Goal: Information Seeking & Learning: Learn about a topic

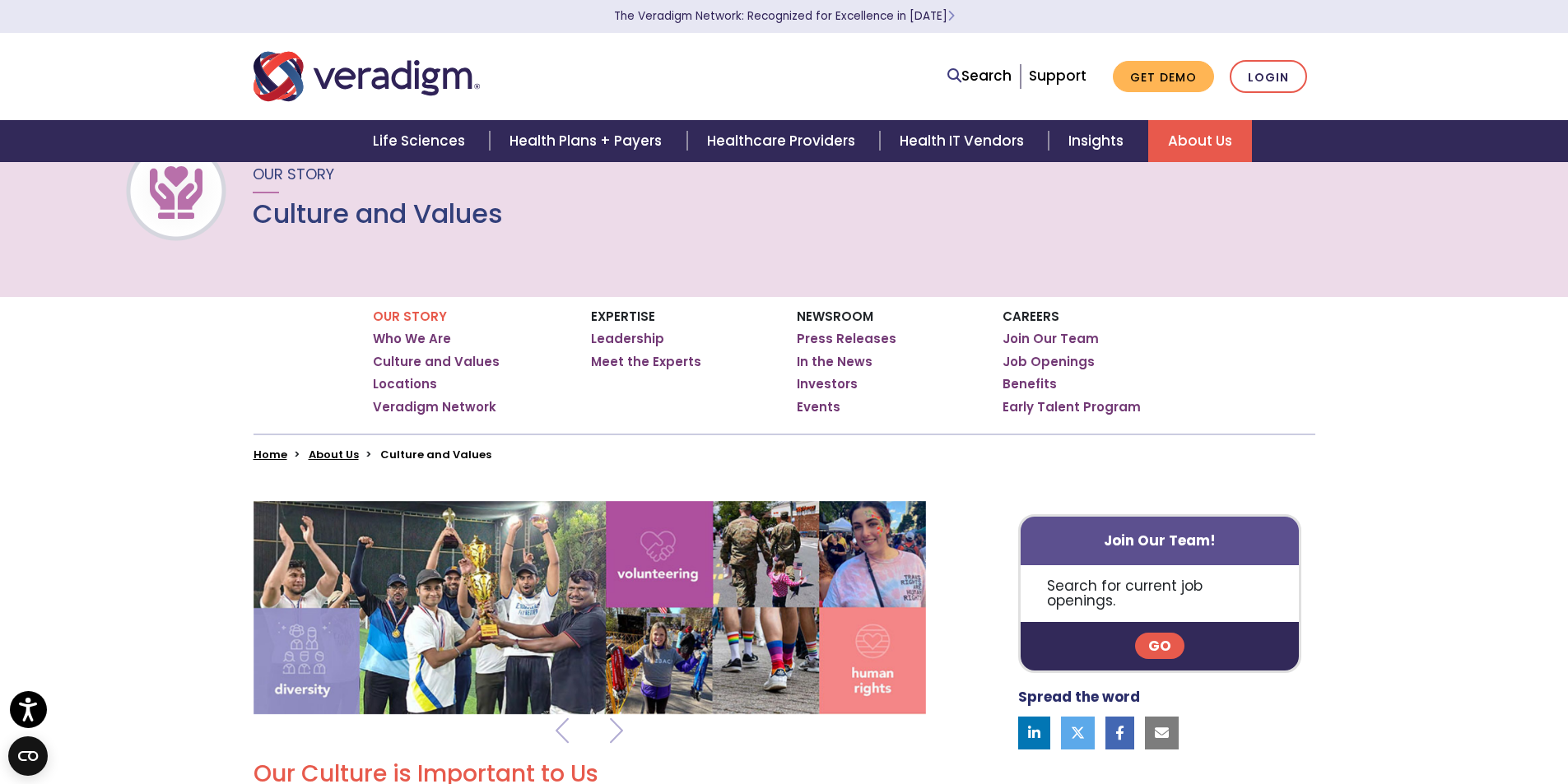
scroll to position [45, 0]
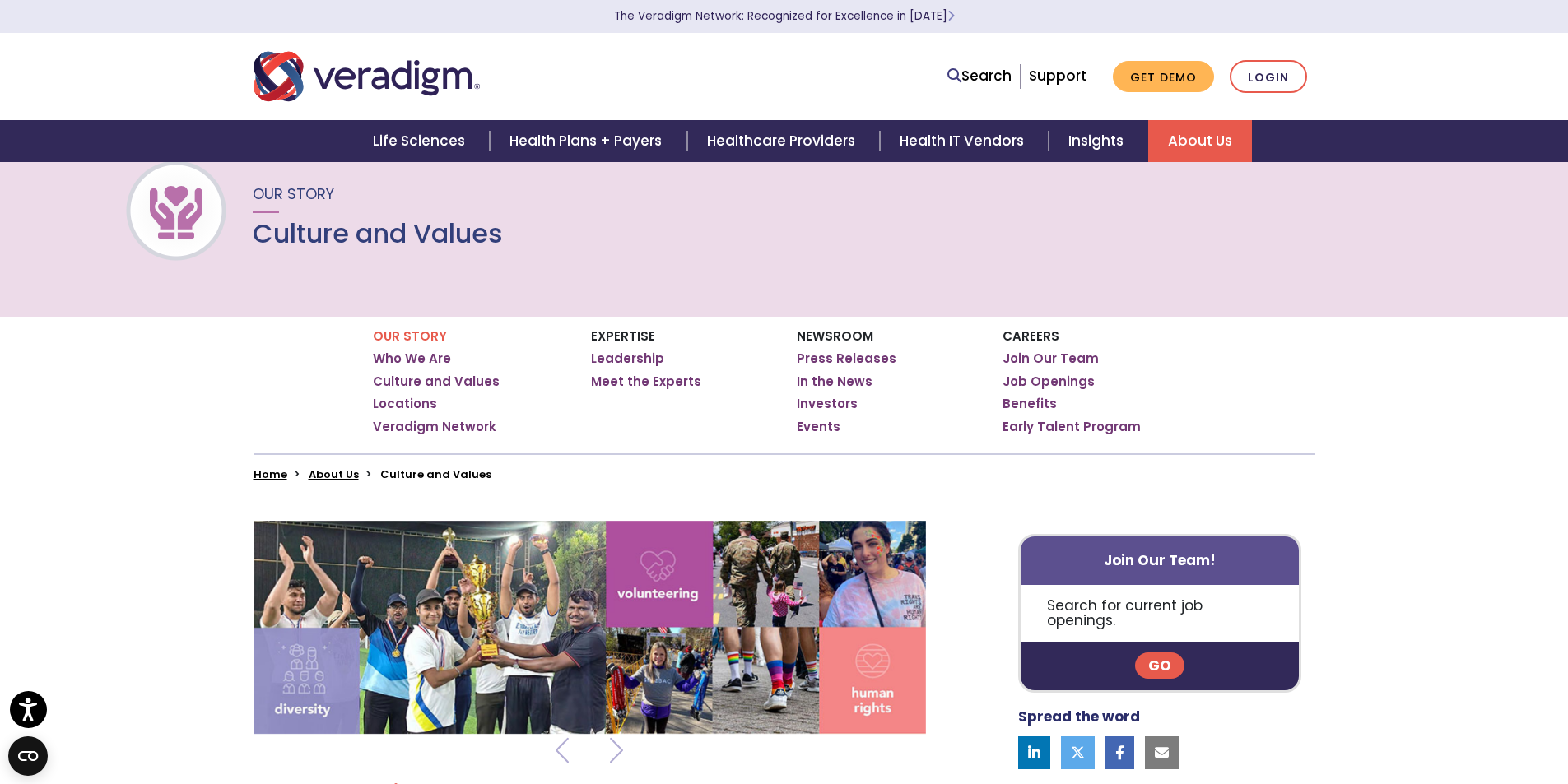
click at [647, 381] on link "Meet the Experts" at bounding box center [647, 381] width 110 height 16
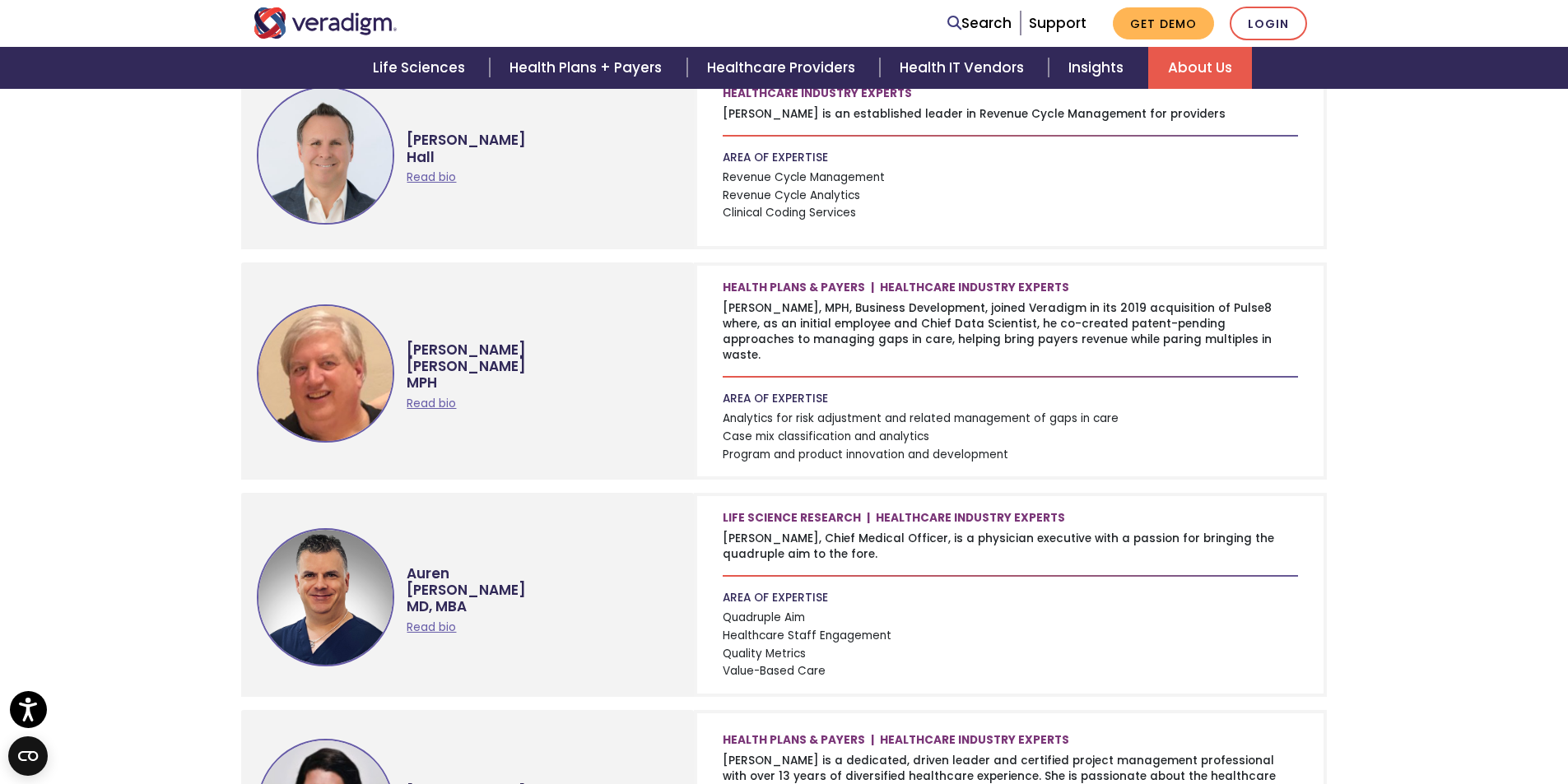
scroll to position [1357, 0]
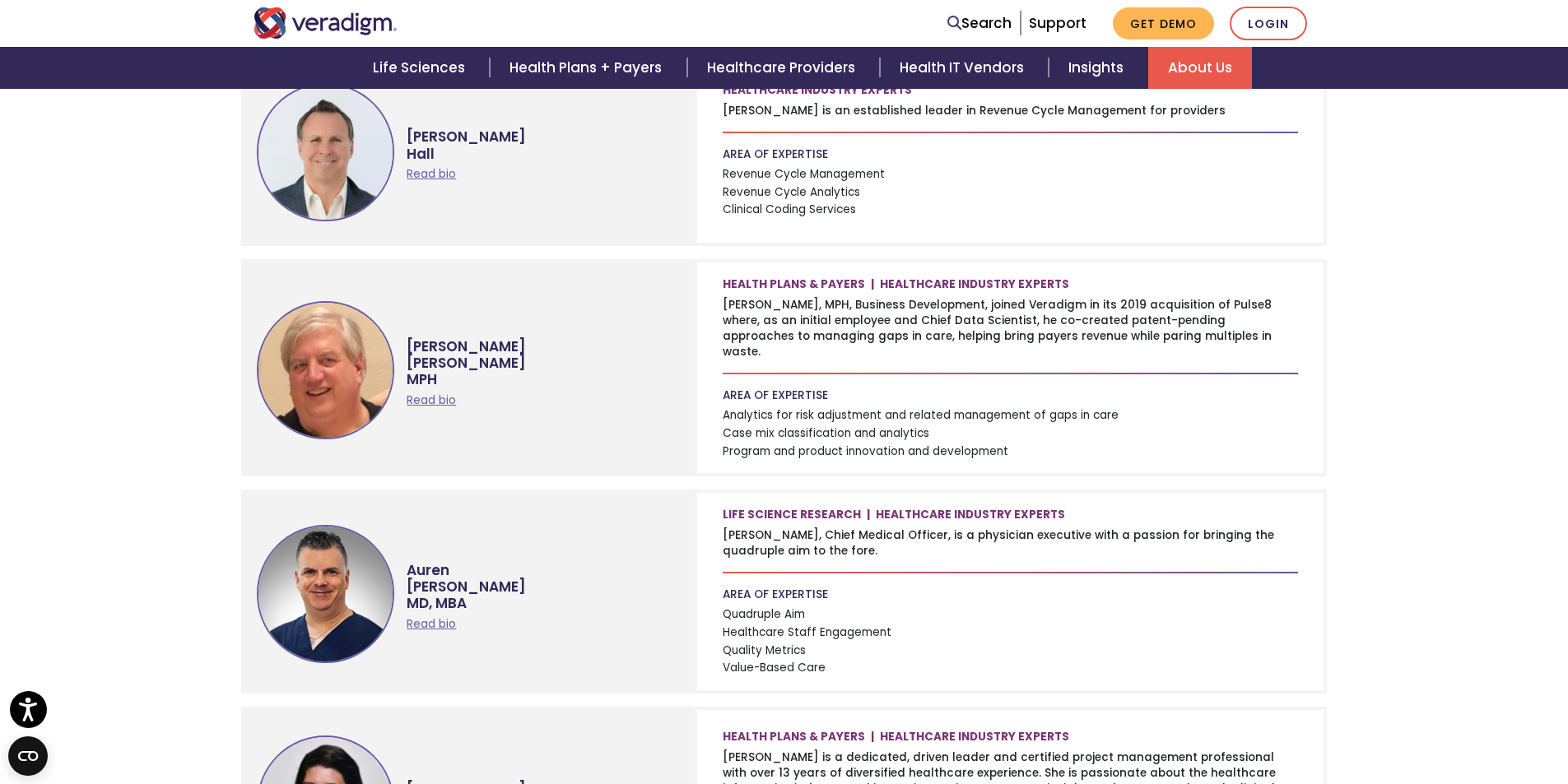
drag, startPoint x: 1576, startPoint y: 102, endPoint x: 1550, endPoint y: 448, distance: 347.0
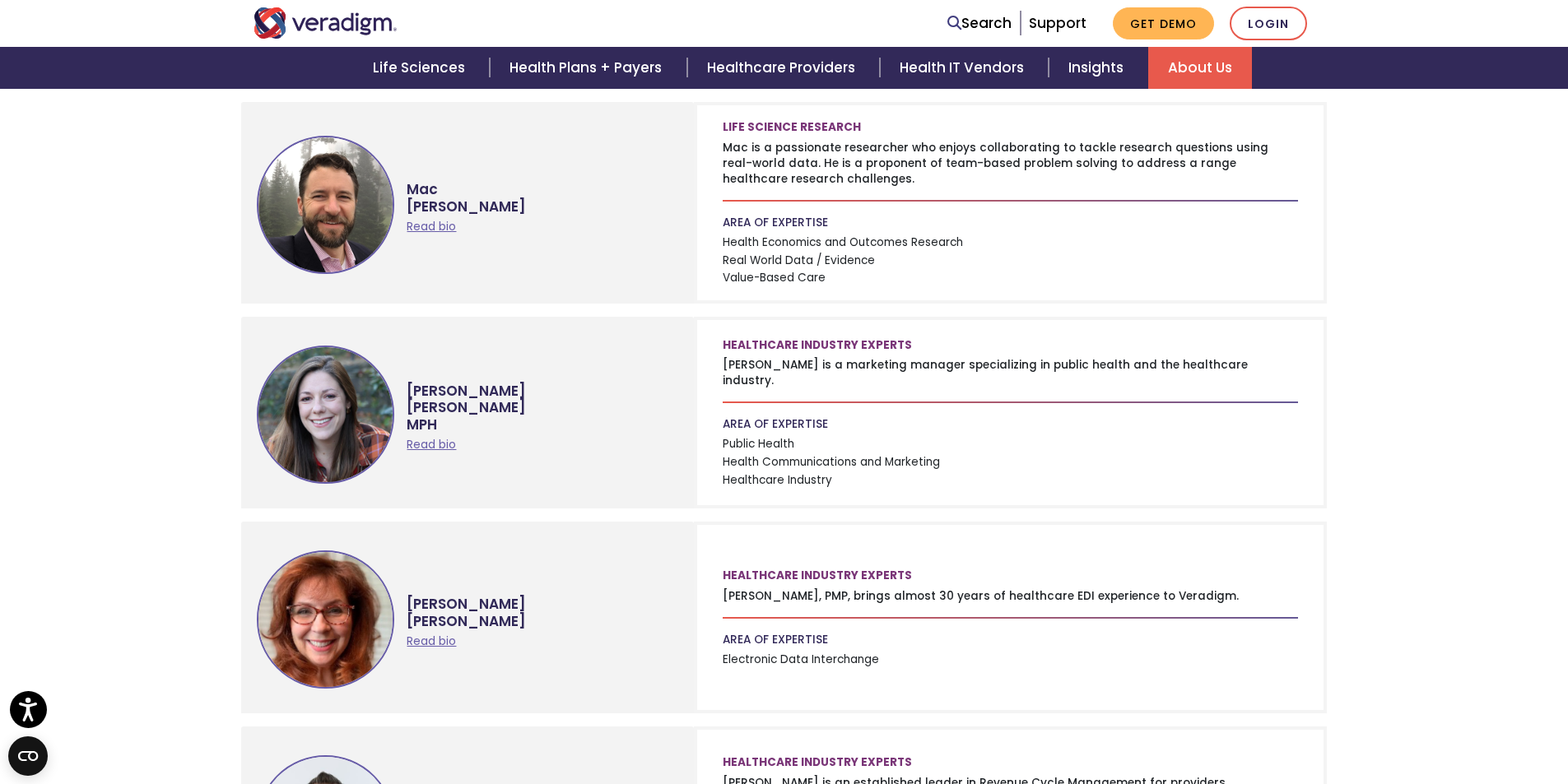
scroll to position [682, 0]
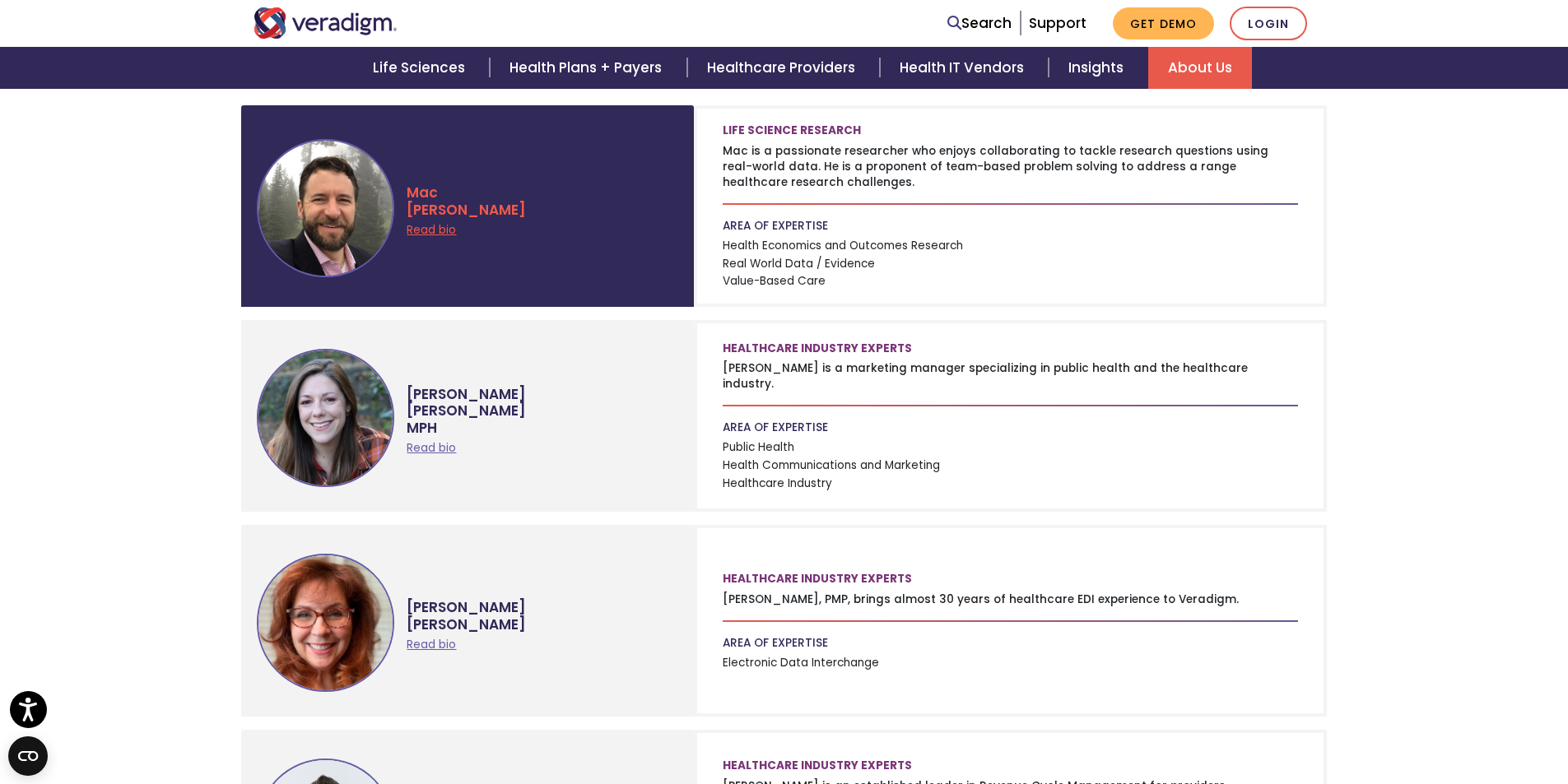
click at [432, 228] on link "Read bio" at bounding box center [432, 230] width 49 height 15
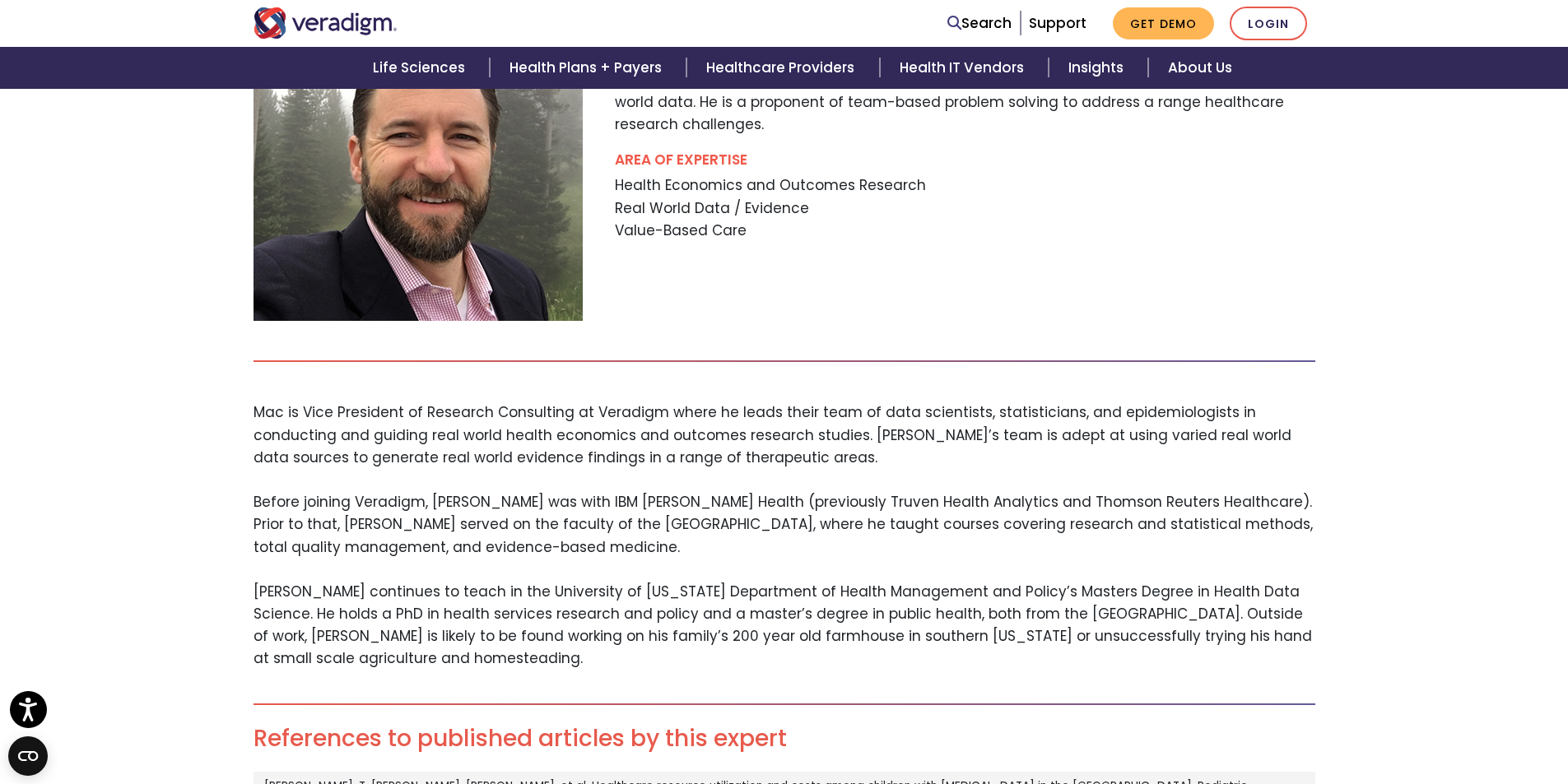
scroll to position [308, 0]
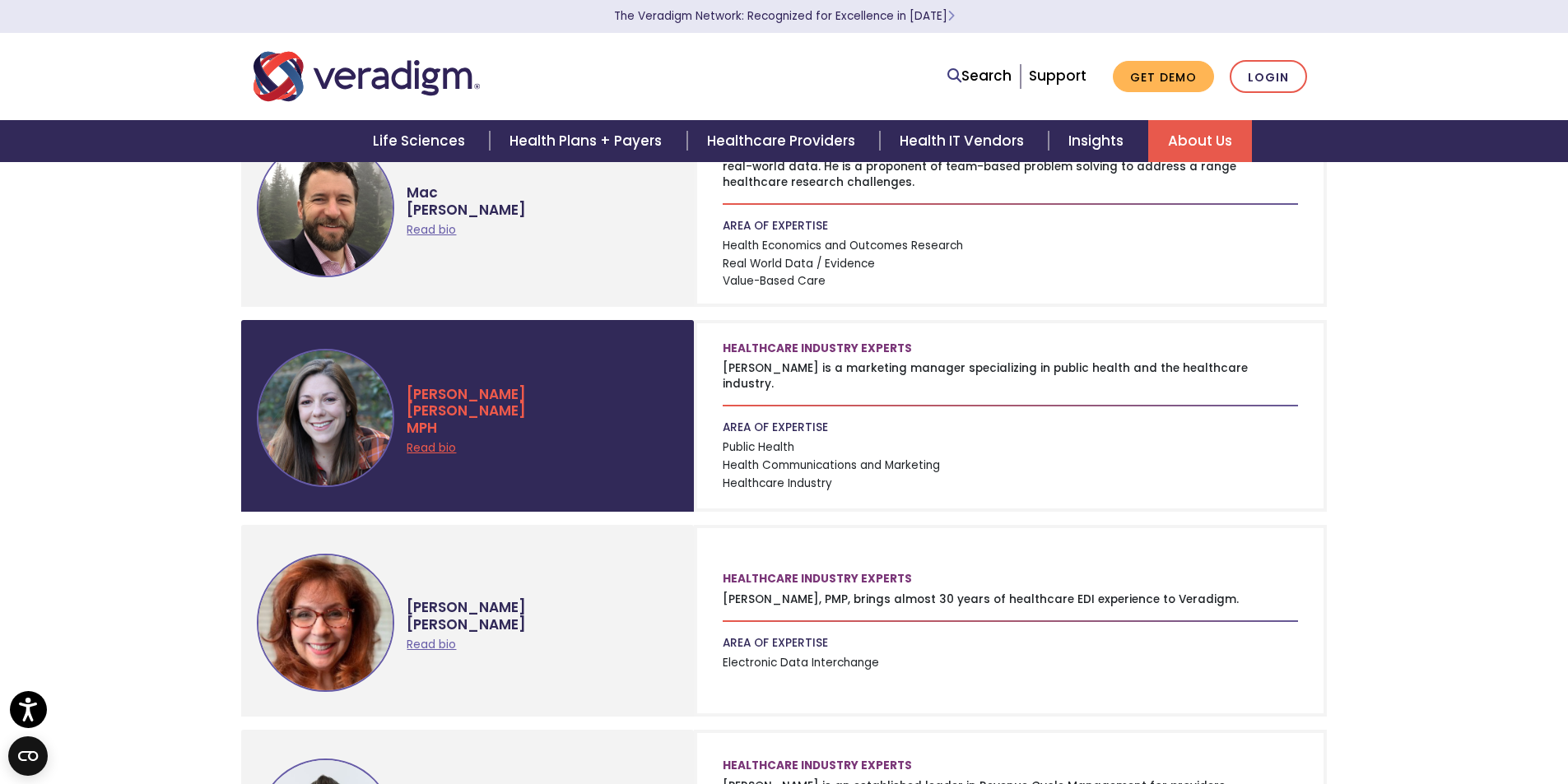
click at [440, 450] on link "Read bio" at bounding box center [432, 448] width 49 height 15
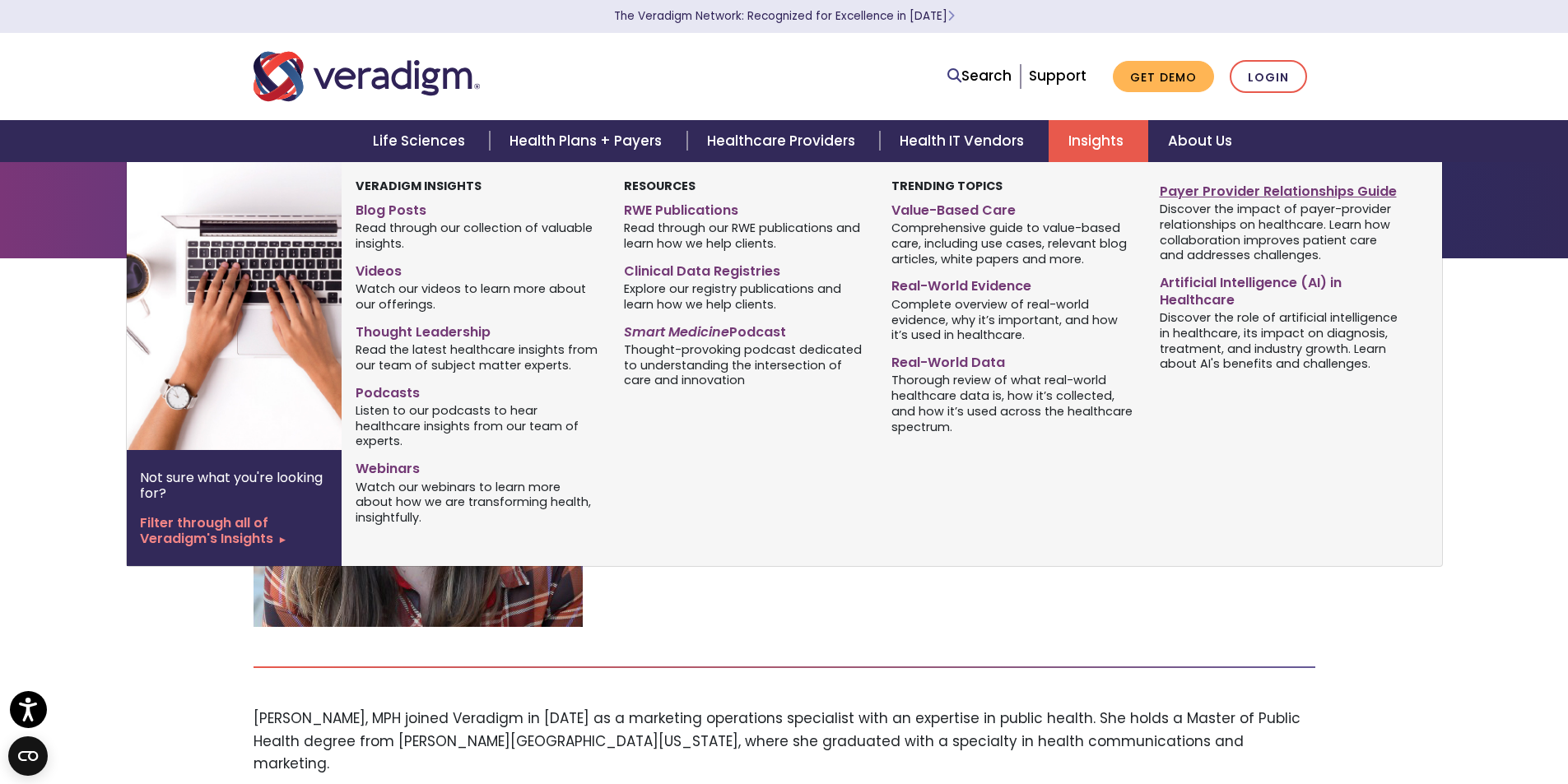
click at [1180, 189] on link "Payer Provider Relationships Guide" at bounding box center [1282, 189] width 243 height 24
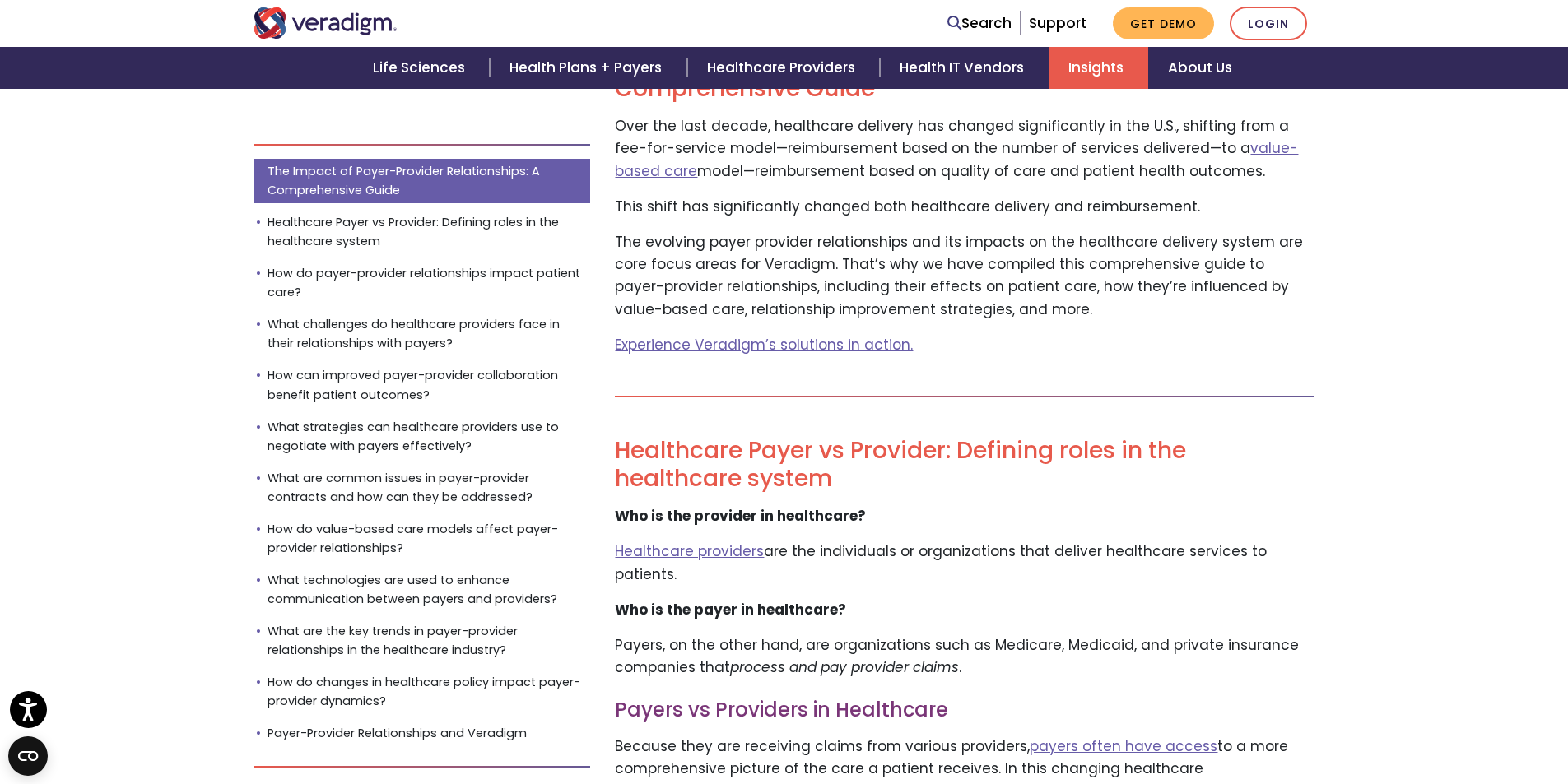
scroll to position [591, 0]
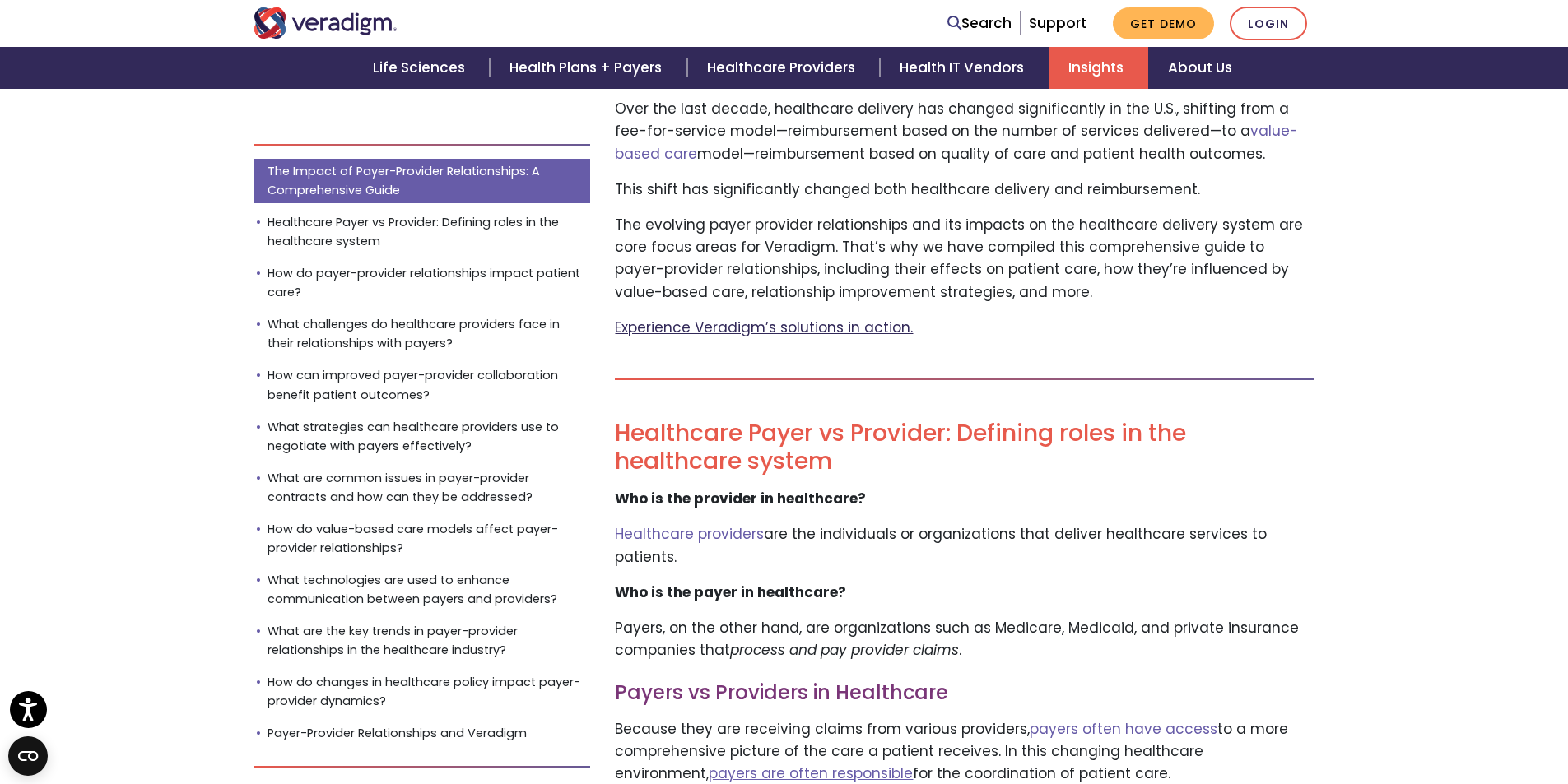
click at [776, 330] on link "Experience Veradigm’s solutions in action." at bounding box center [764, 327] width 298 height 20
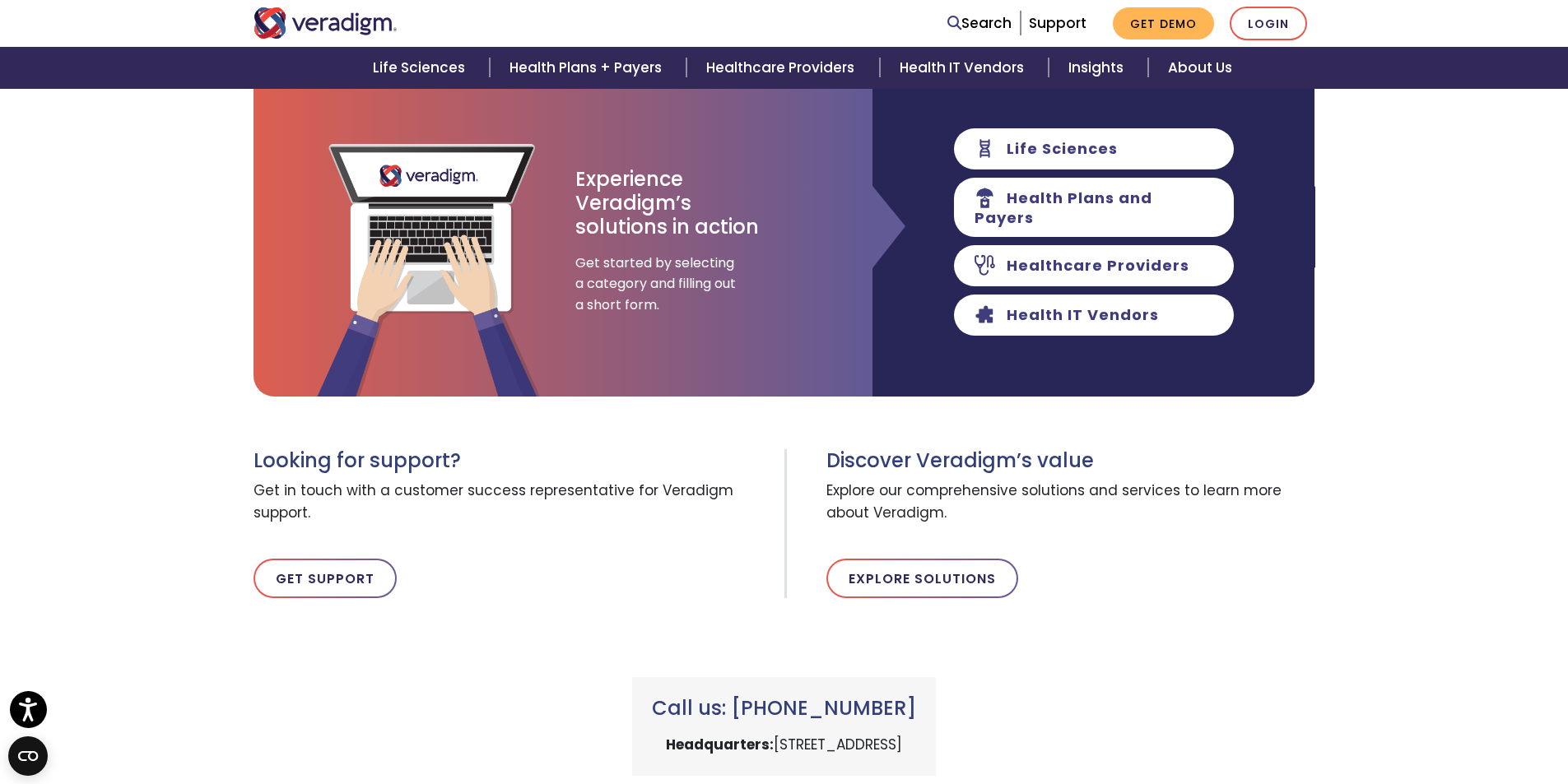
scroll to position [285, 0]
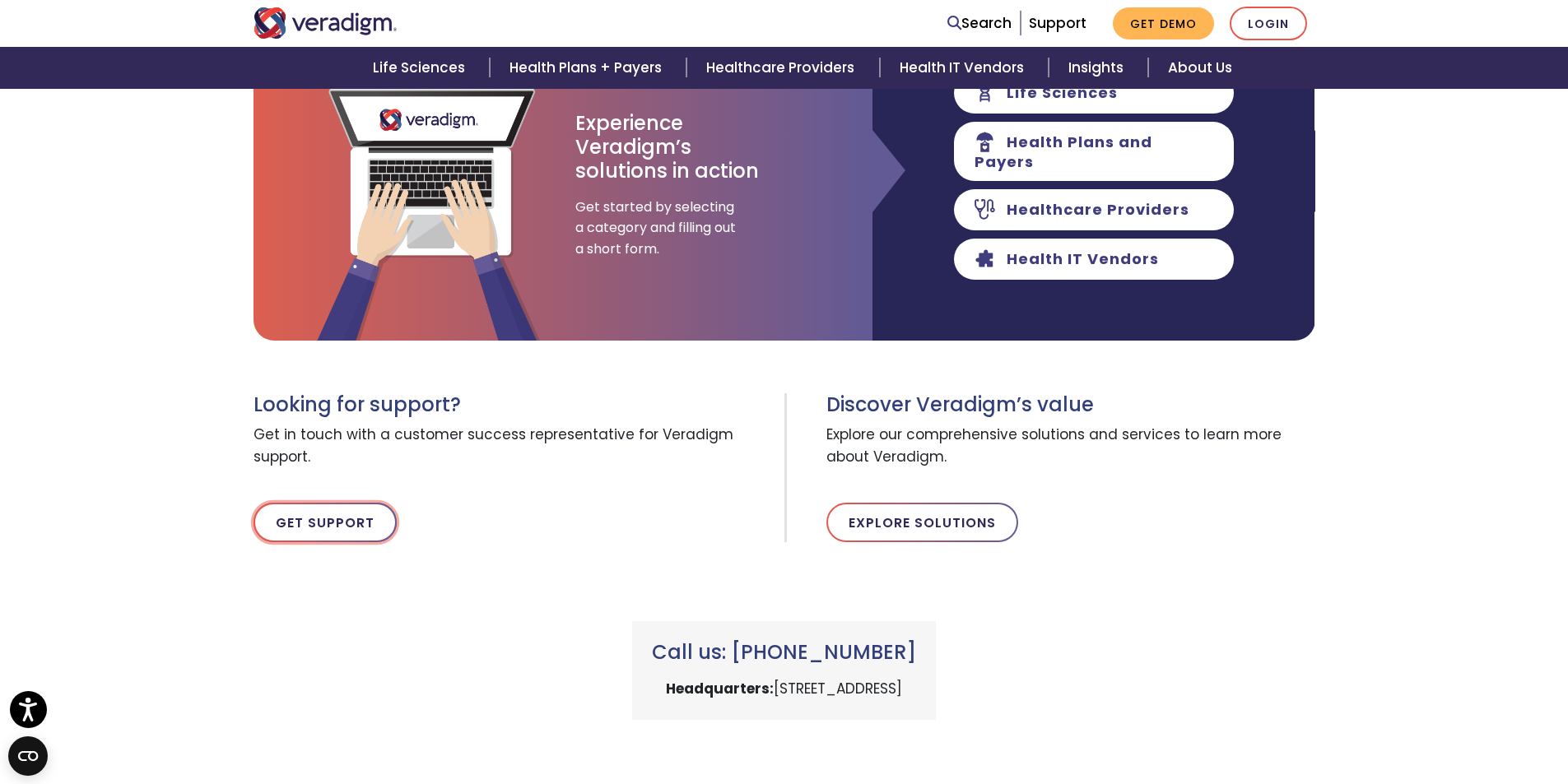
click at [322, 522] on link "Get Support" at bounding box center [325, 522] width 144 height 39
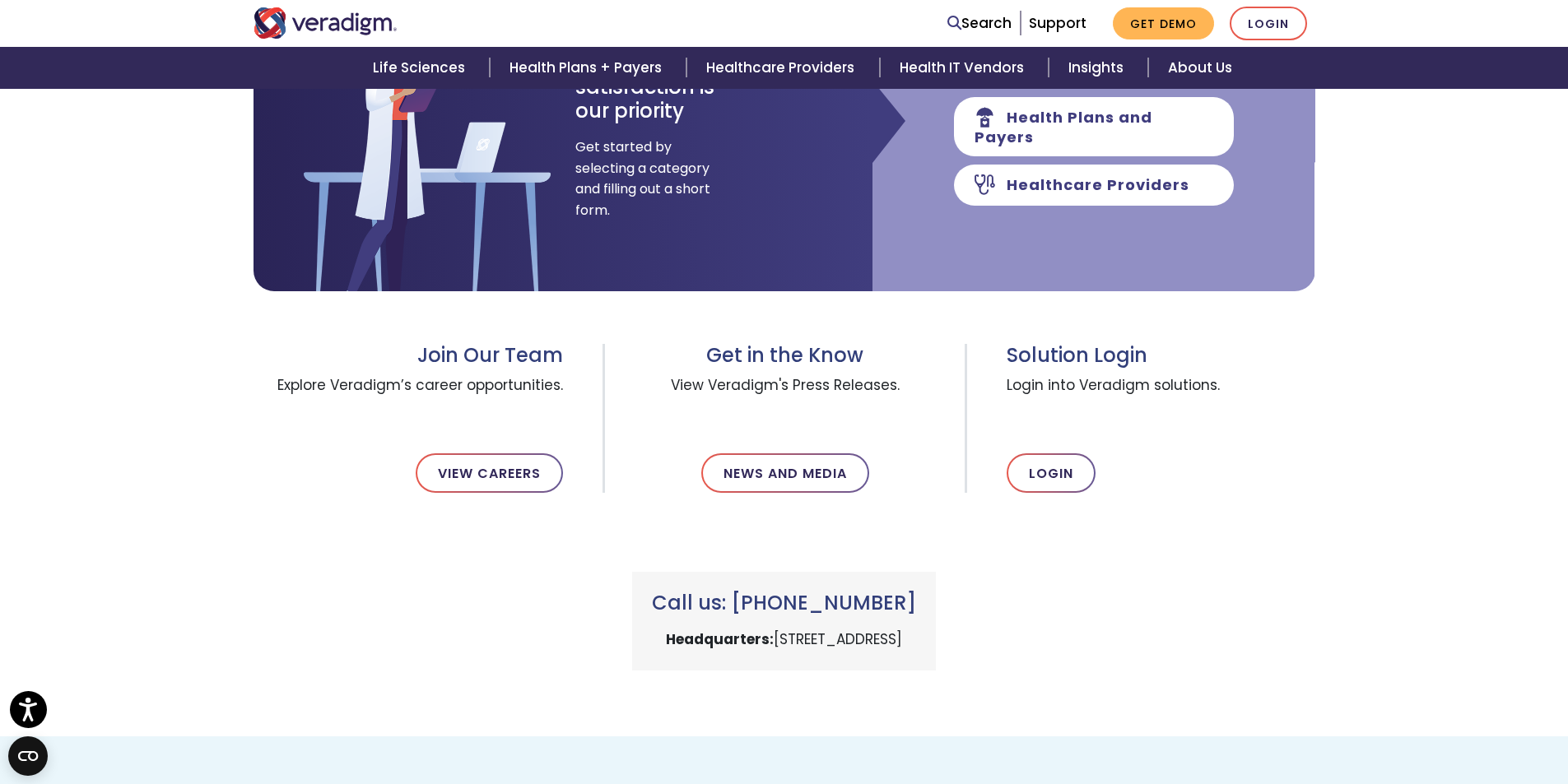
scroll to position [359, 0]
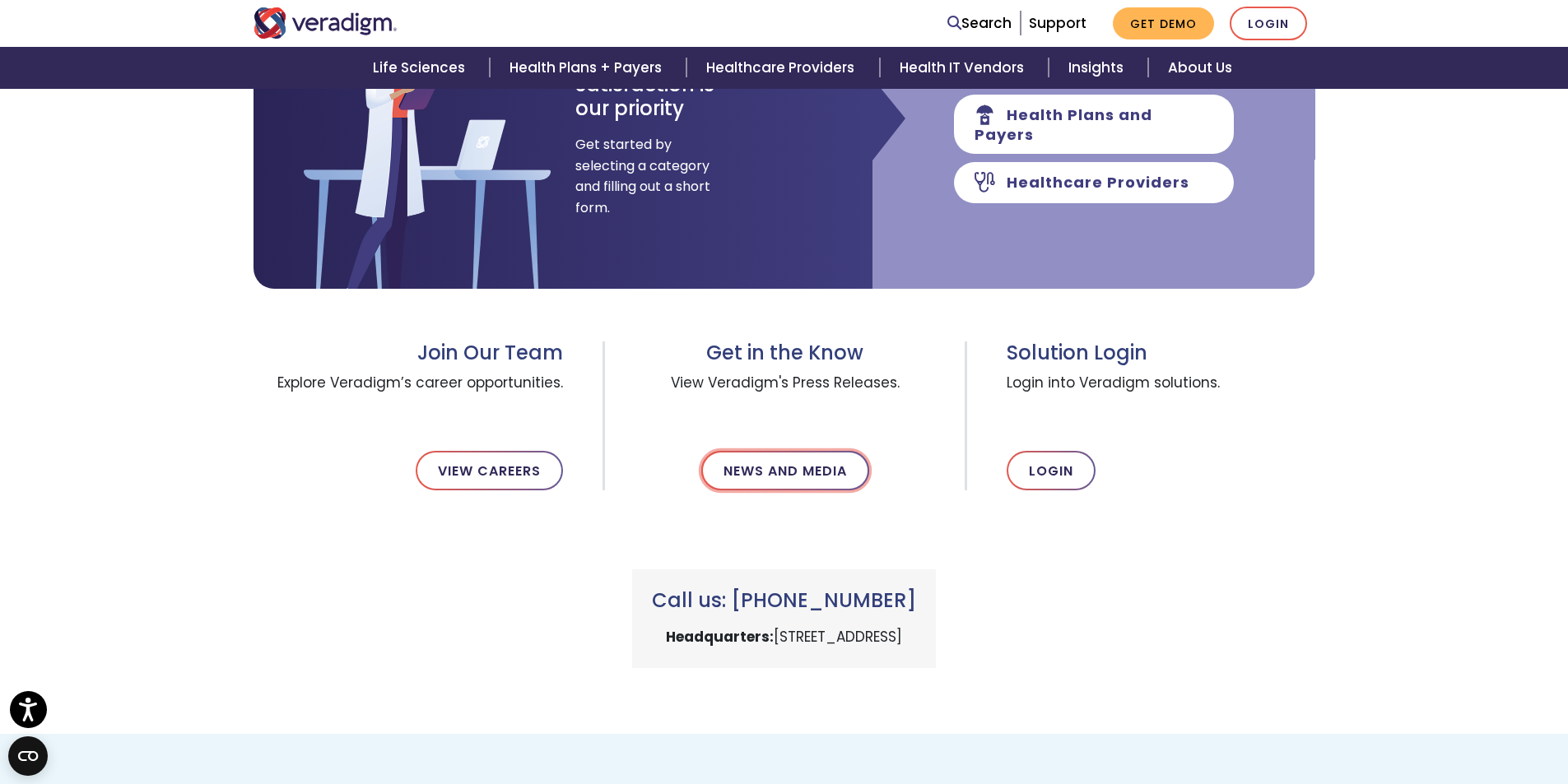
click at [757, 468] on link "News and Media" at bounding box center [785, 471] width 168 height 39
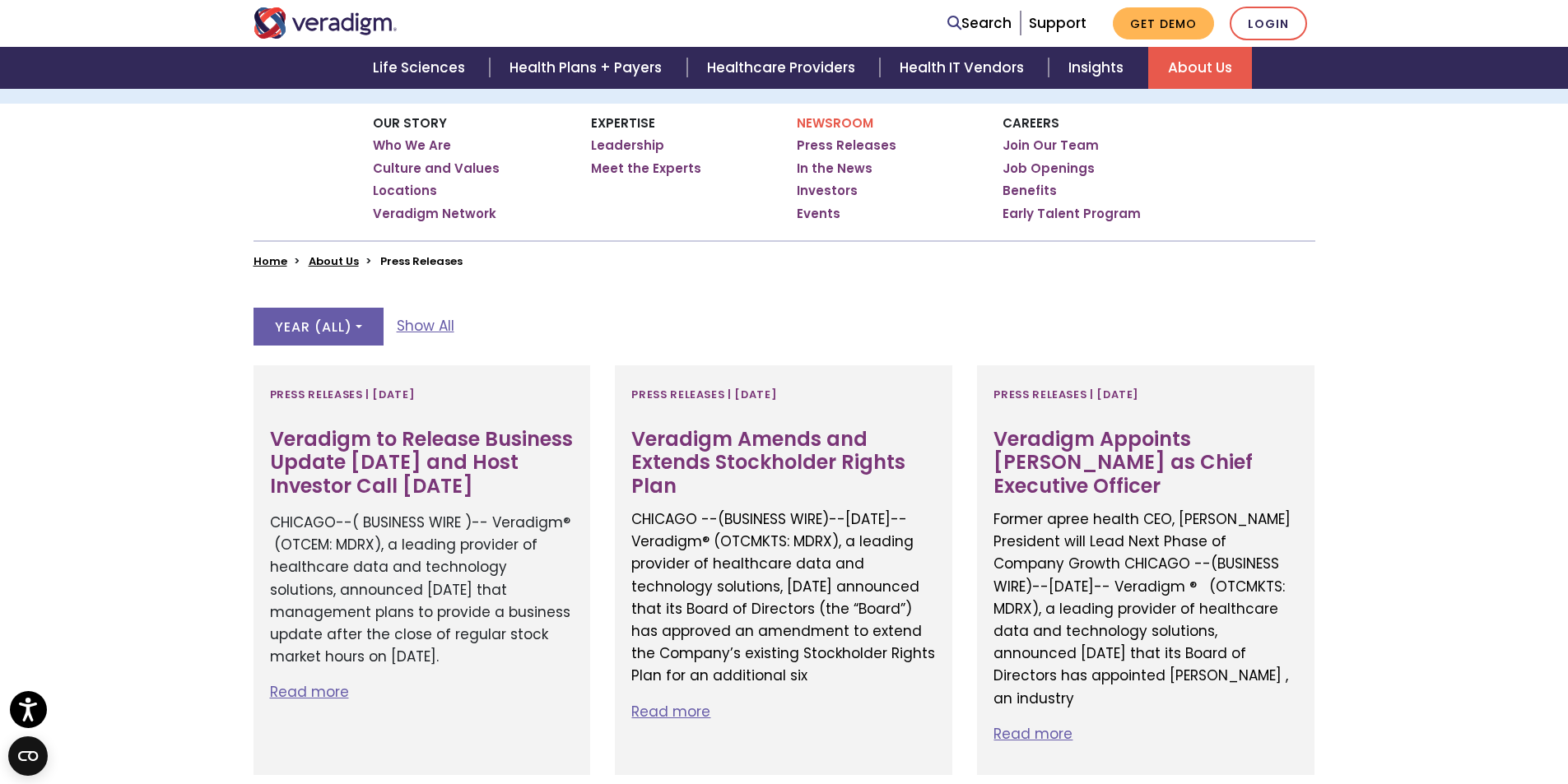
scroll to position [282, 0]
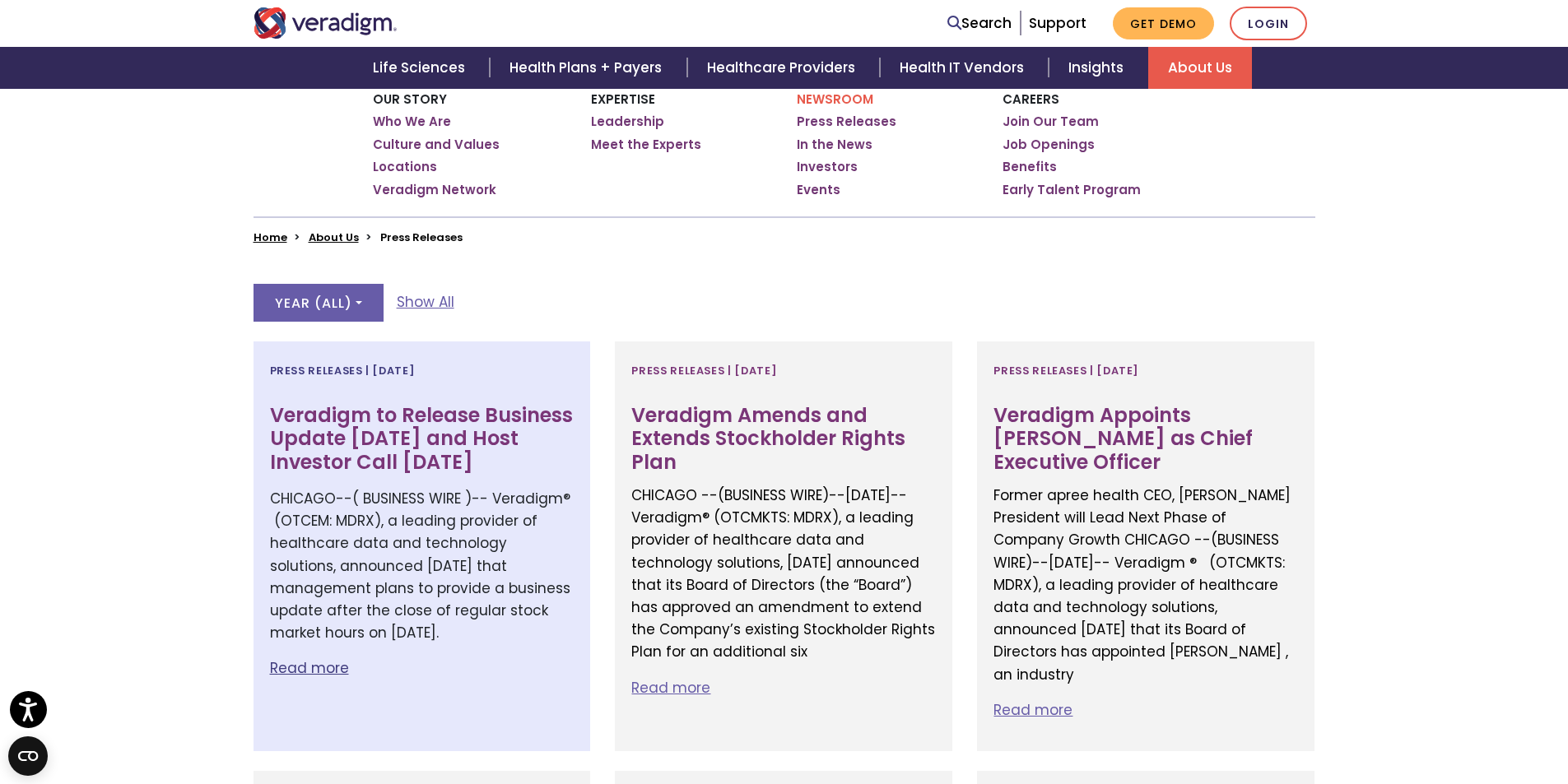
click at [308, 663] on p "Read more" at bounding box center [422, 668] width 304 height 22
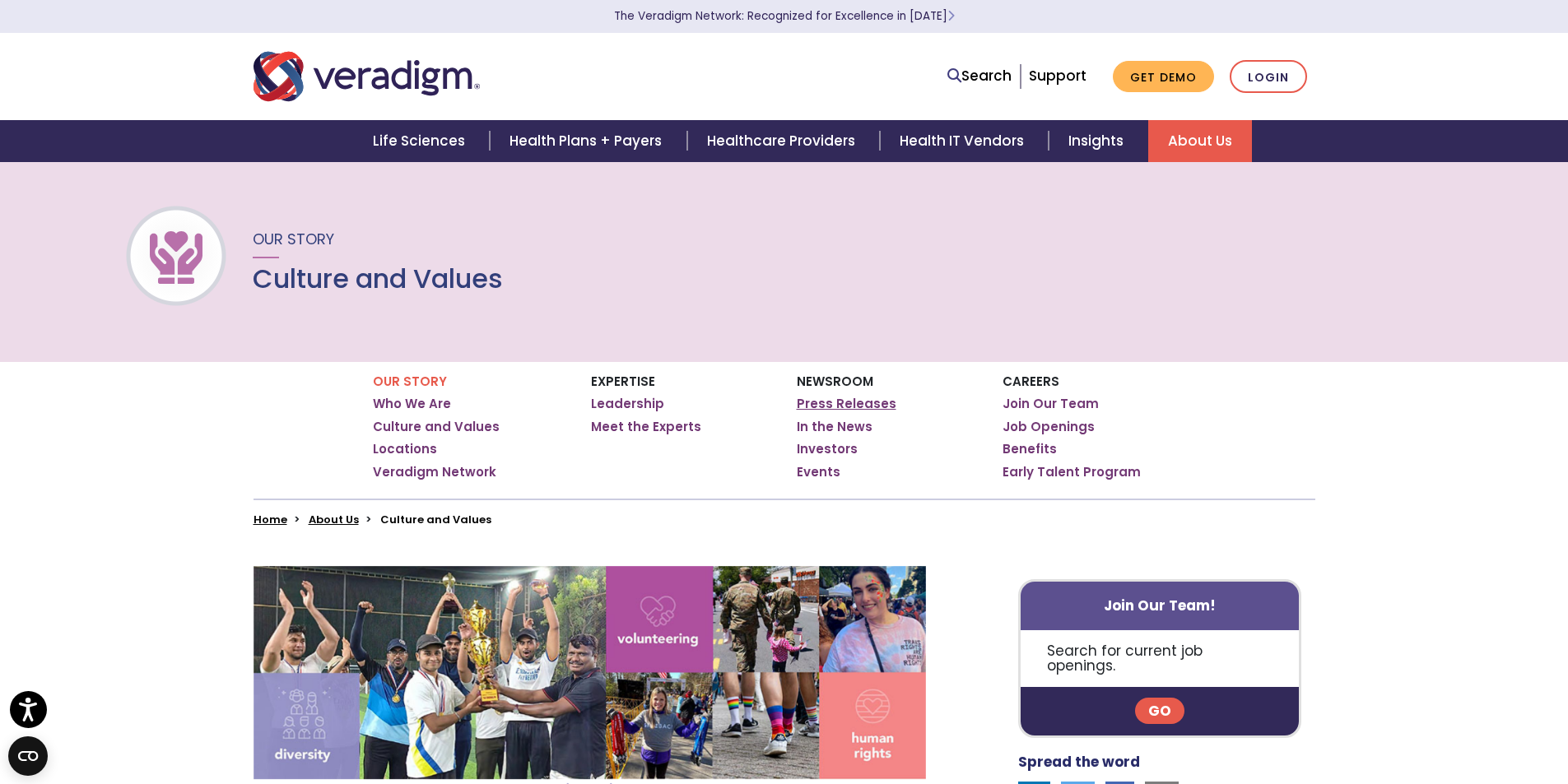
click at [815, 403] on link "Press Releases" at bounding box center [846, 403] width 99 height 16
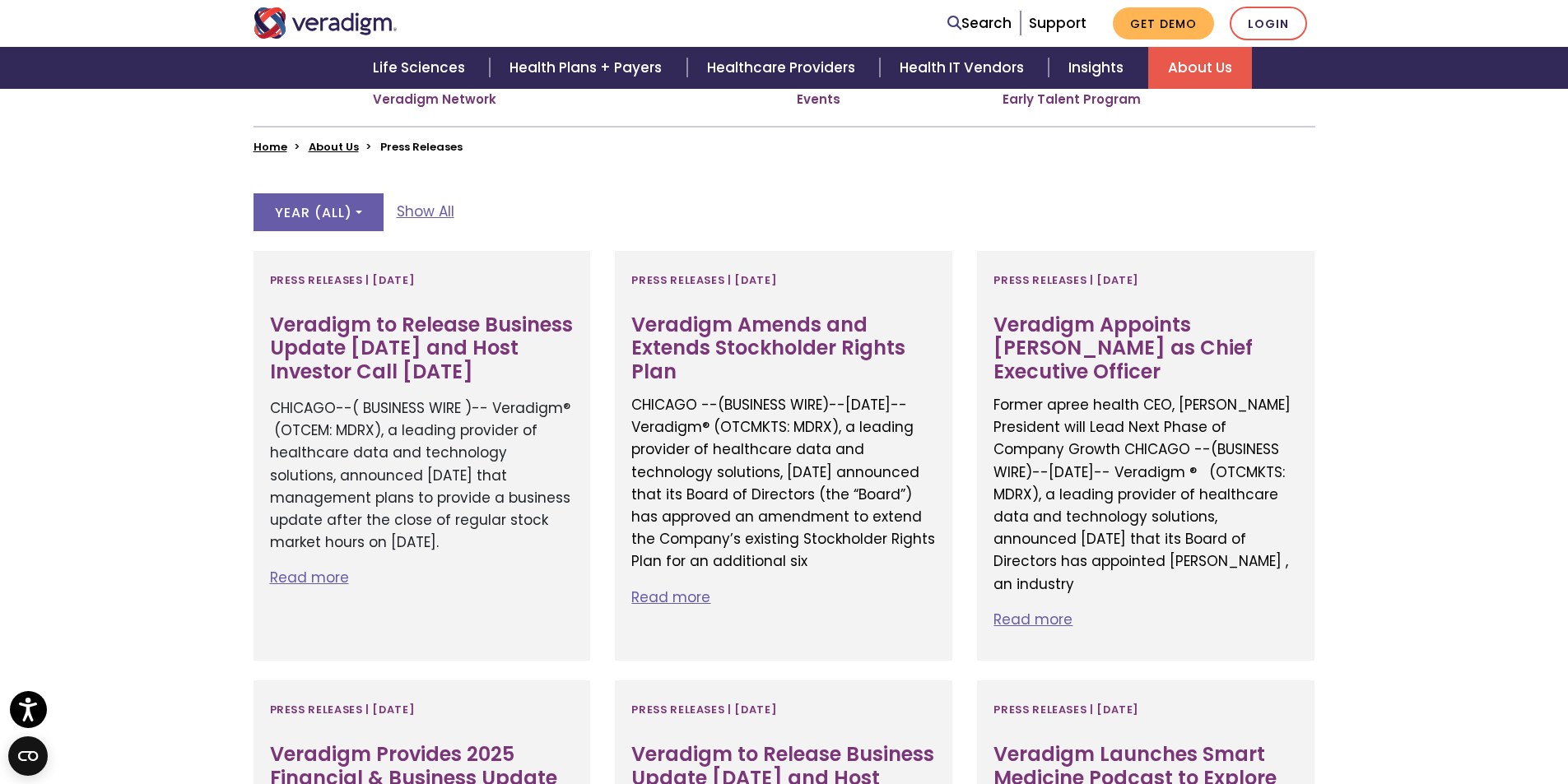
scroll to position [391, 0]
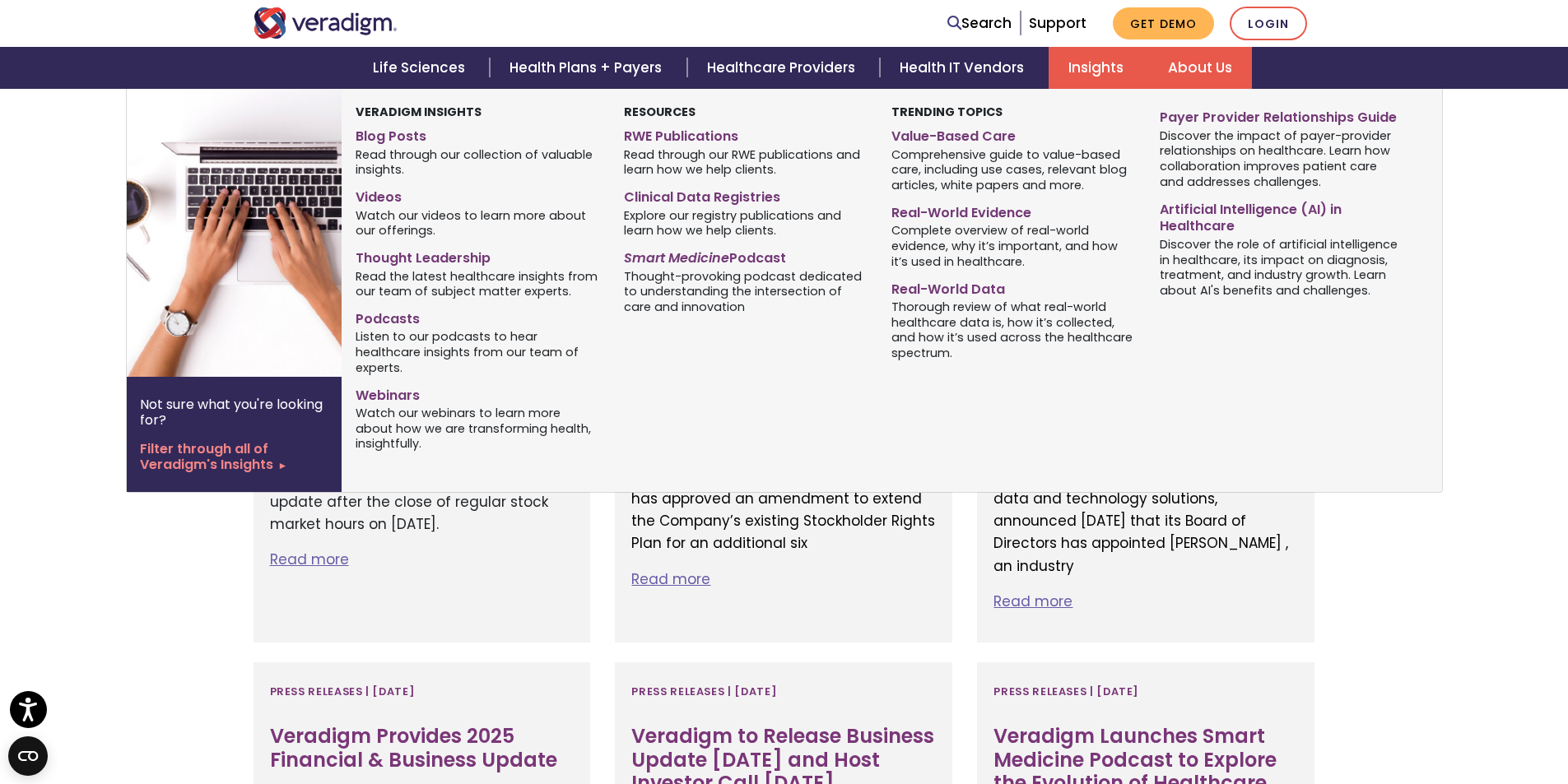
click at [1079, 59] on link "Insights" at bounding box center [1098, 67] width 99 height 42
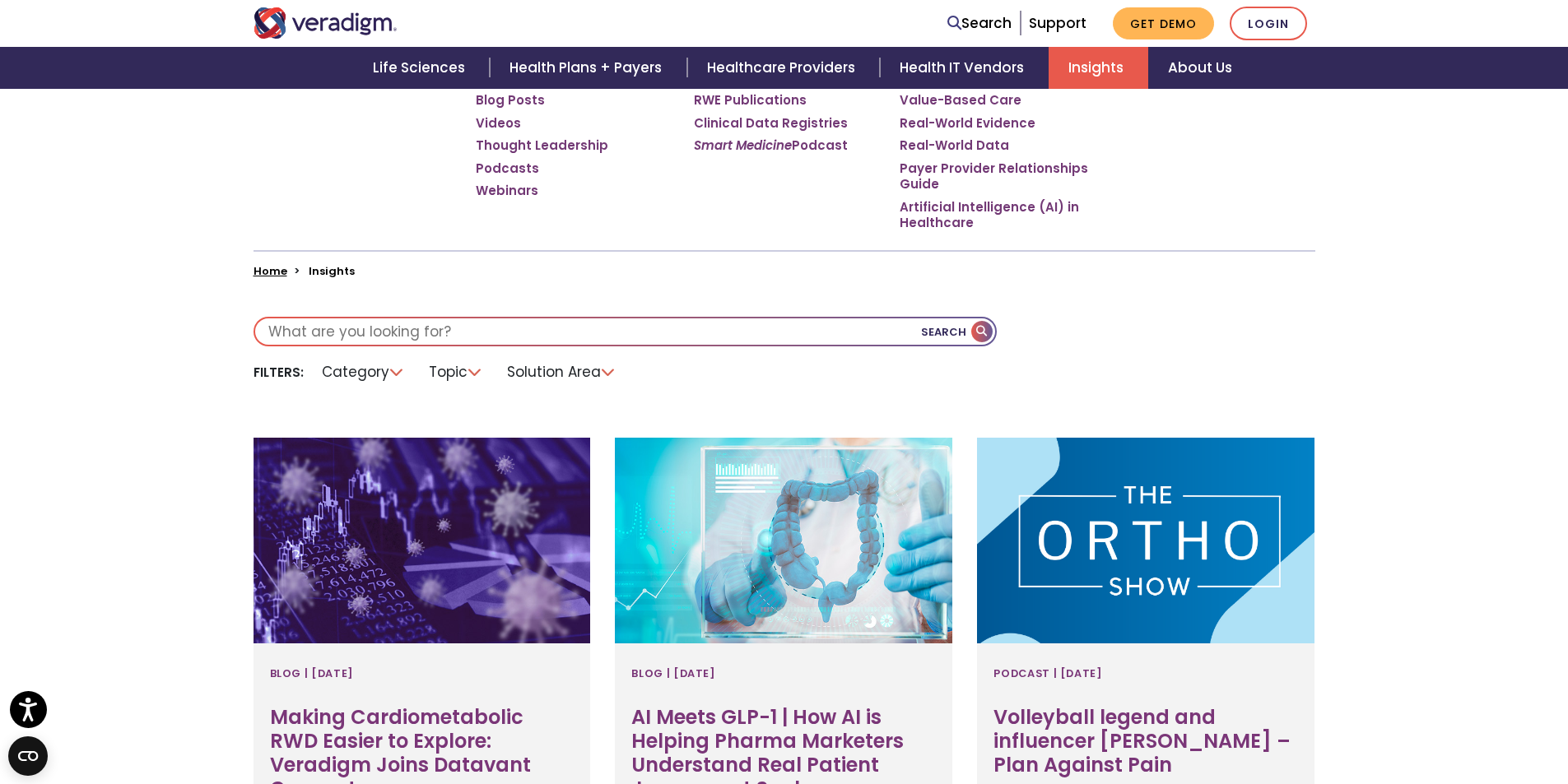
scroll to position [189, 0]
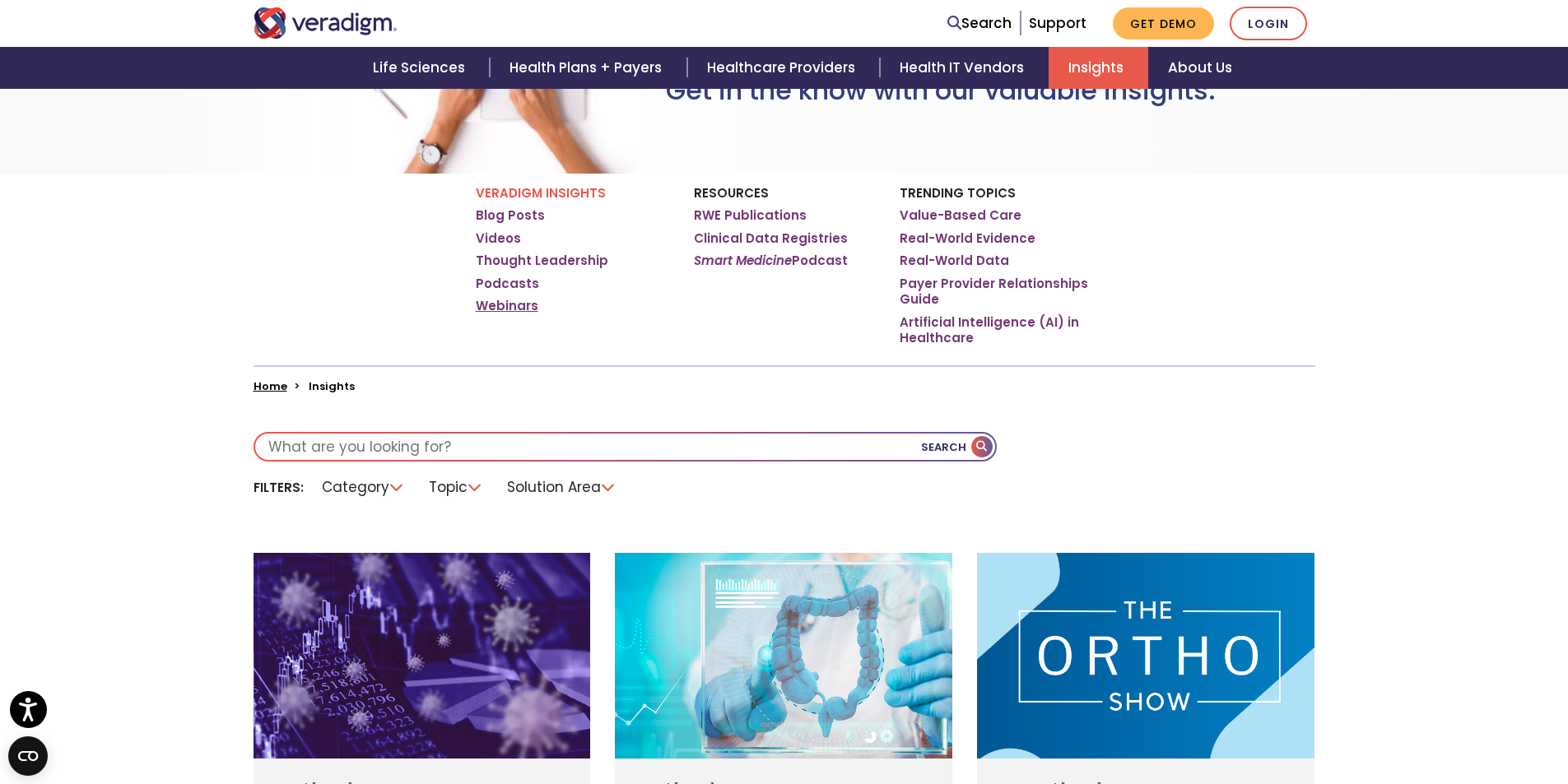
click at [502, 300] on link "Webinars" at bounding box center [507, 306] width 63 height 16
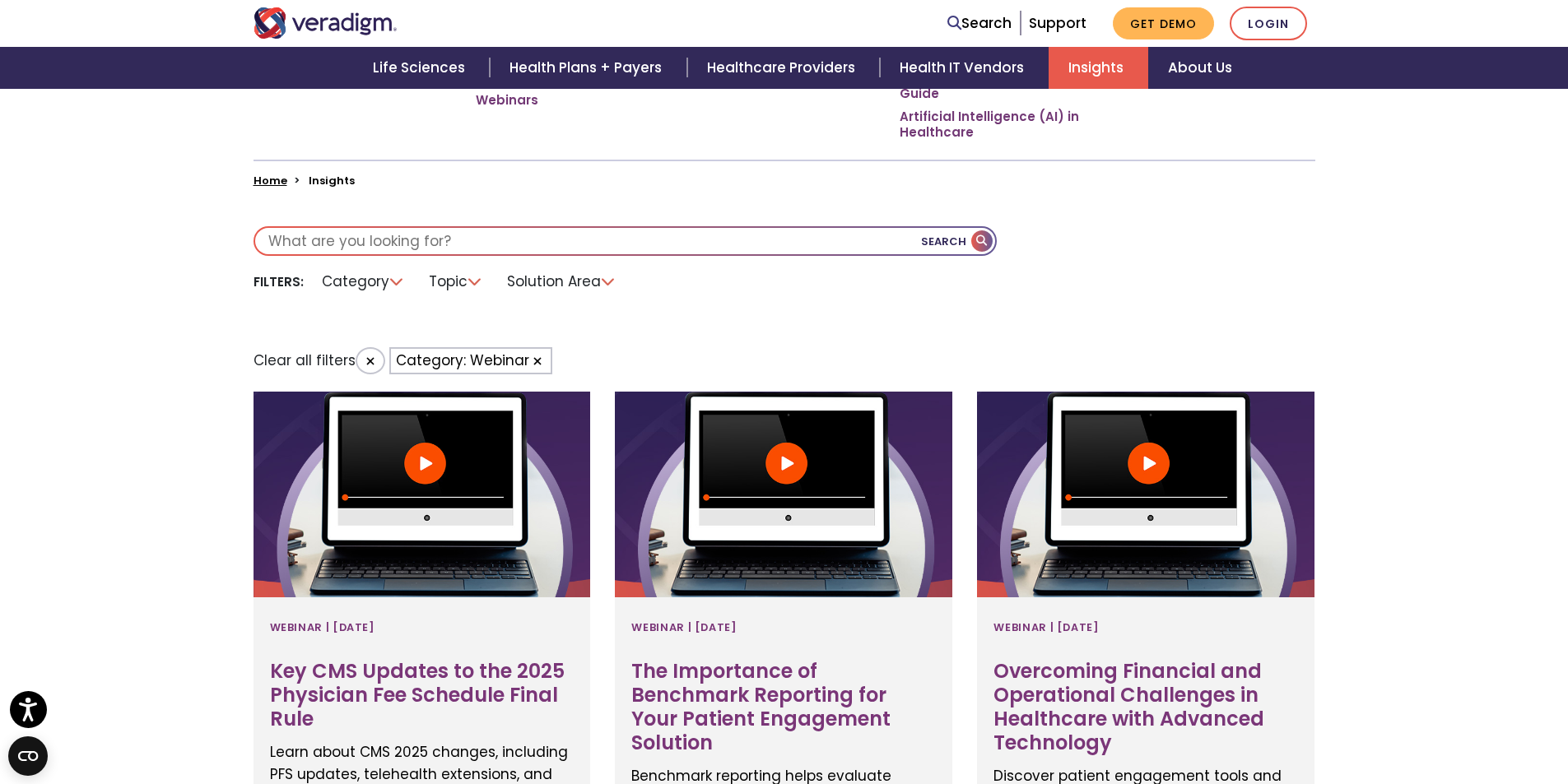
scroll to position [215, 0]
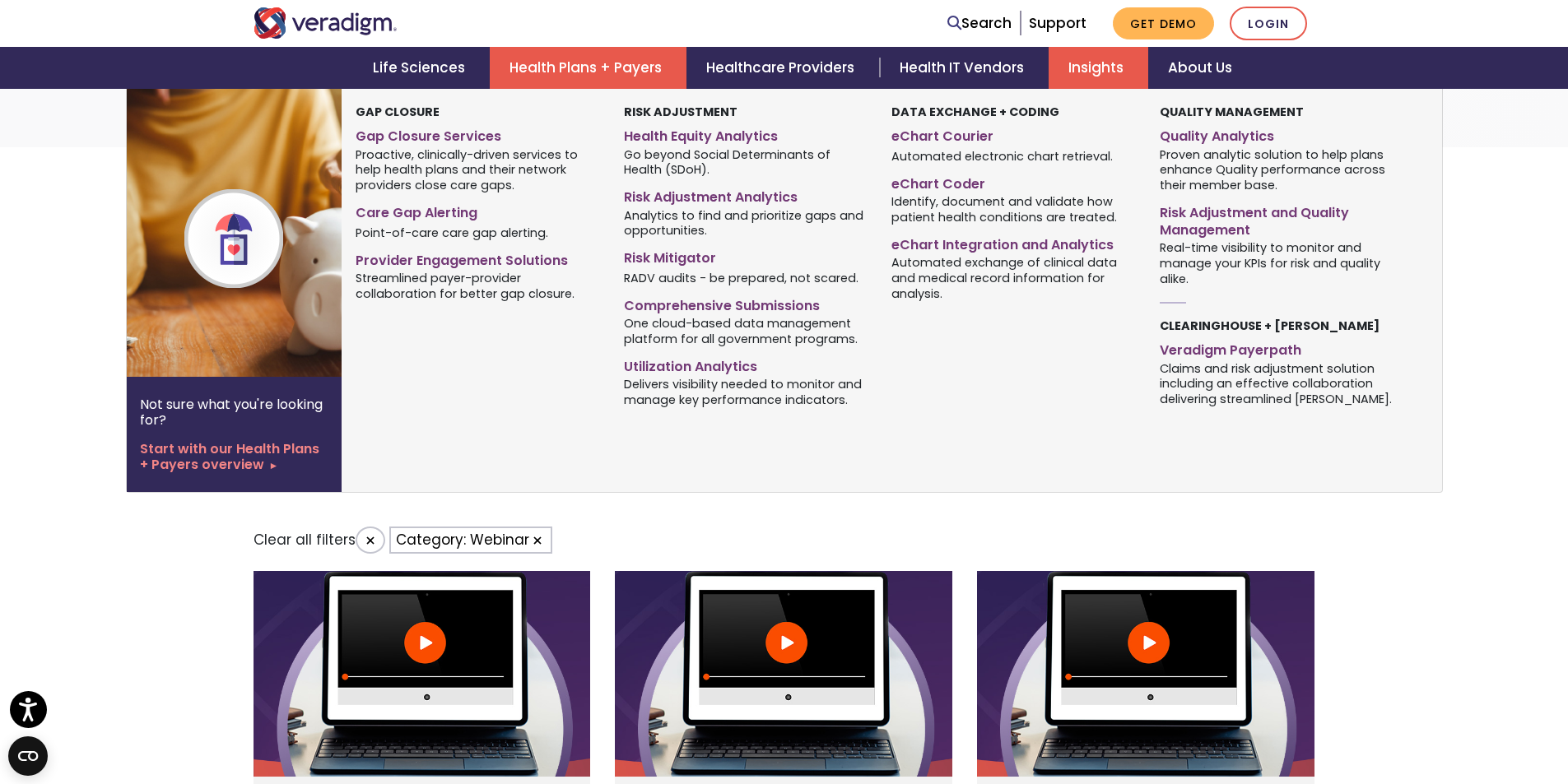
click at [543, 65] on link "Health Plans + Payers" at bounding box center [588, 67] width 197 height 42
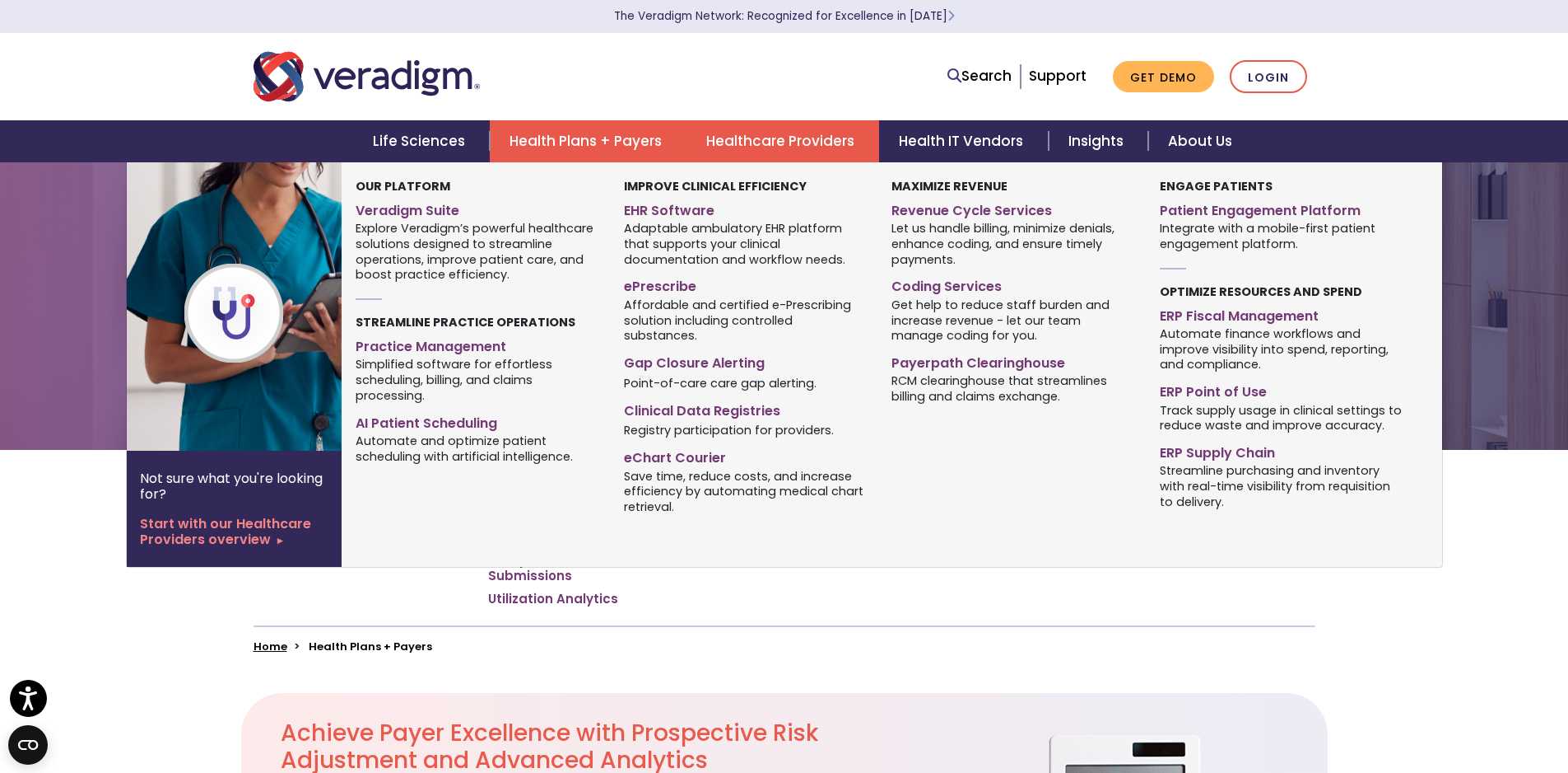
click at [818, 144] on link "Healthcare Providers" at bounding box center [783, 140] width 193 height 42
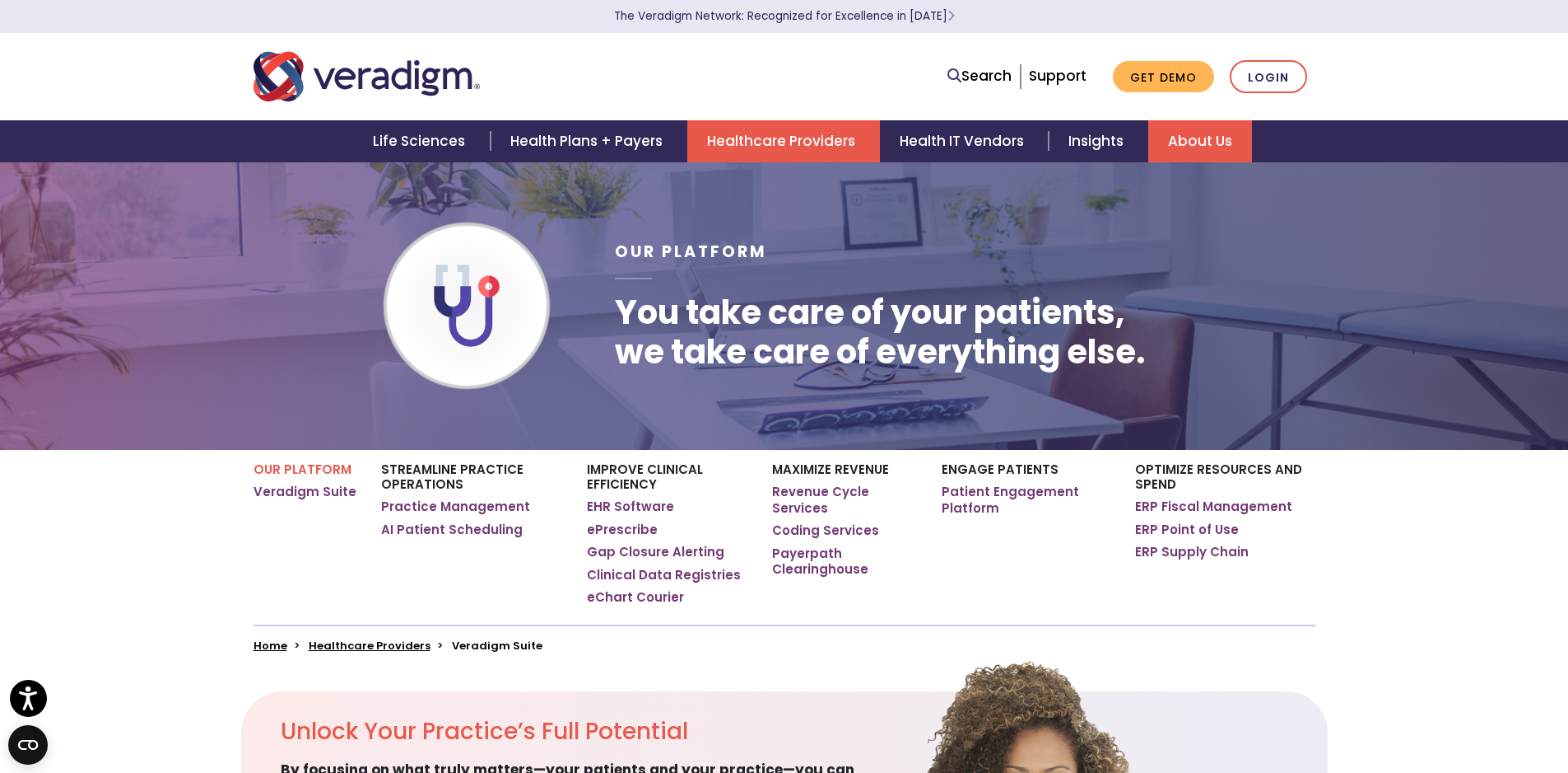
click at [1180, 145] on link "About Us" at bounding box center [1200, 140] width 104 height 42
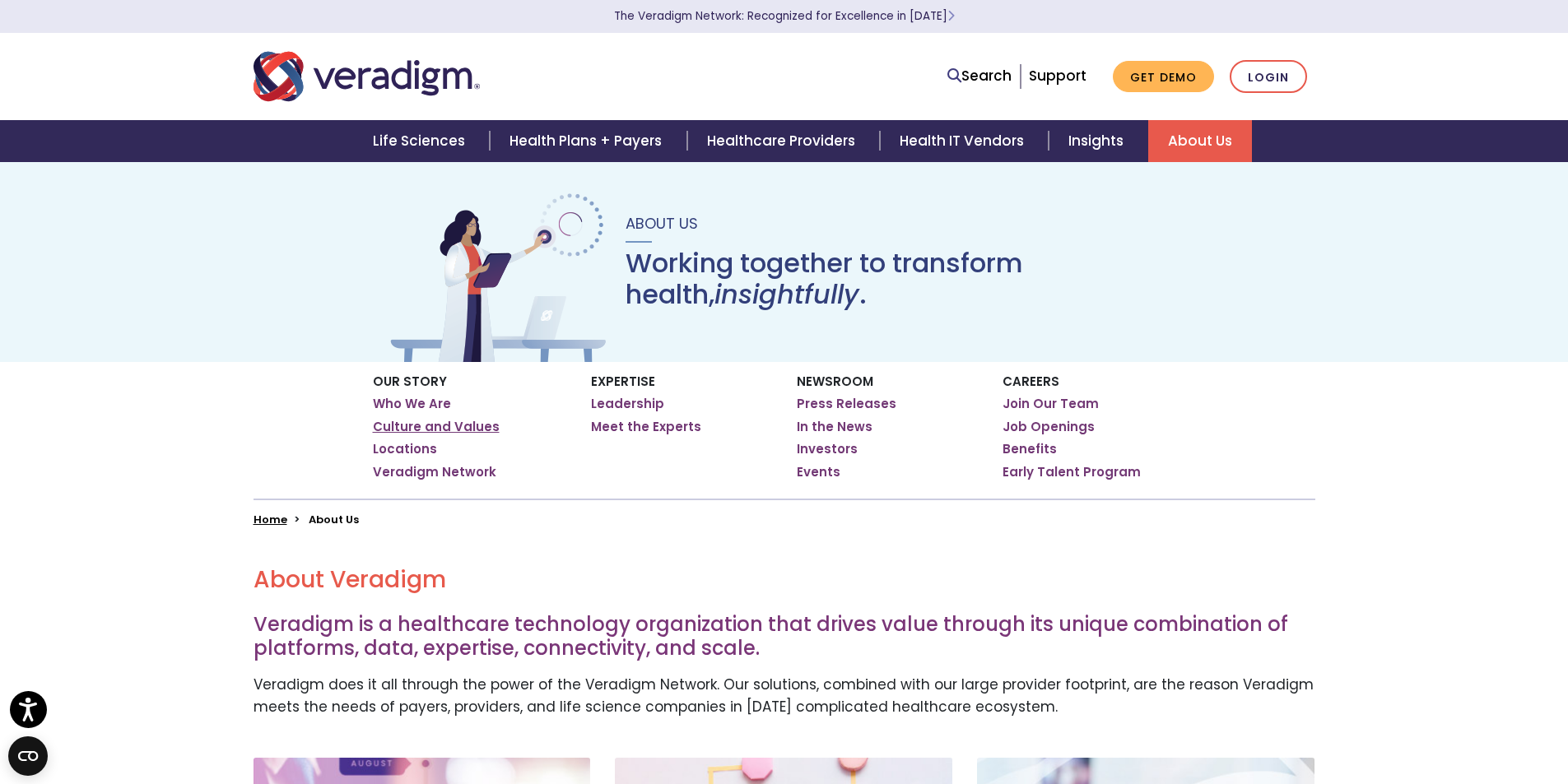
click at [449, 426] on link "Culture and Values" at bounding box center [436, 426] width 127 height 16
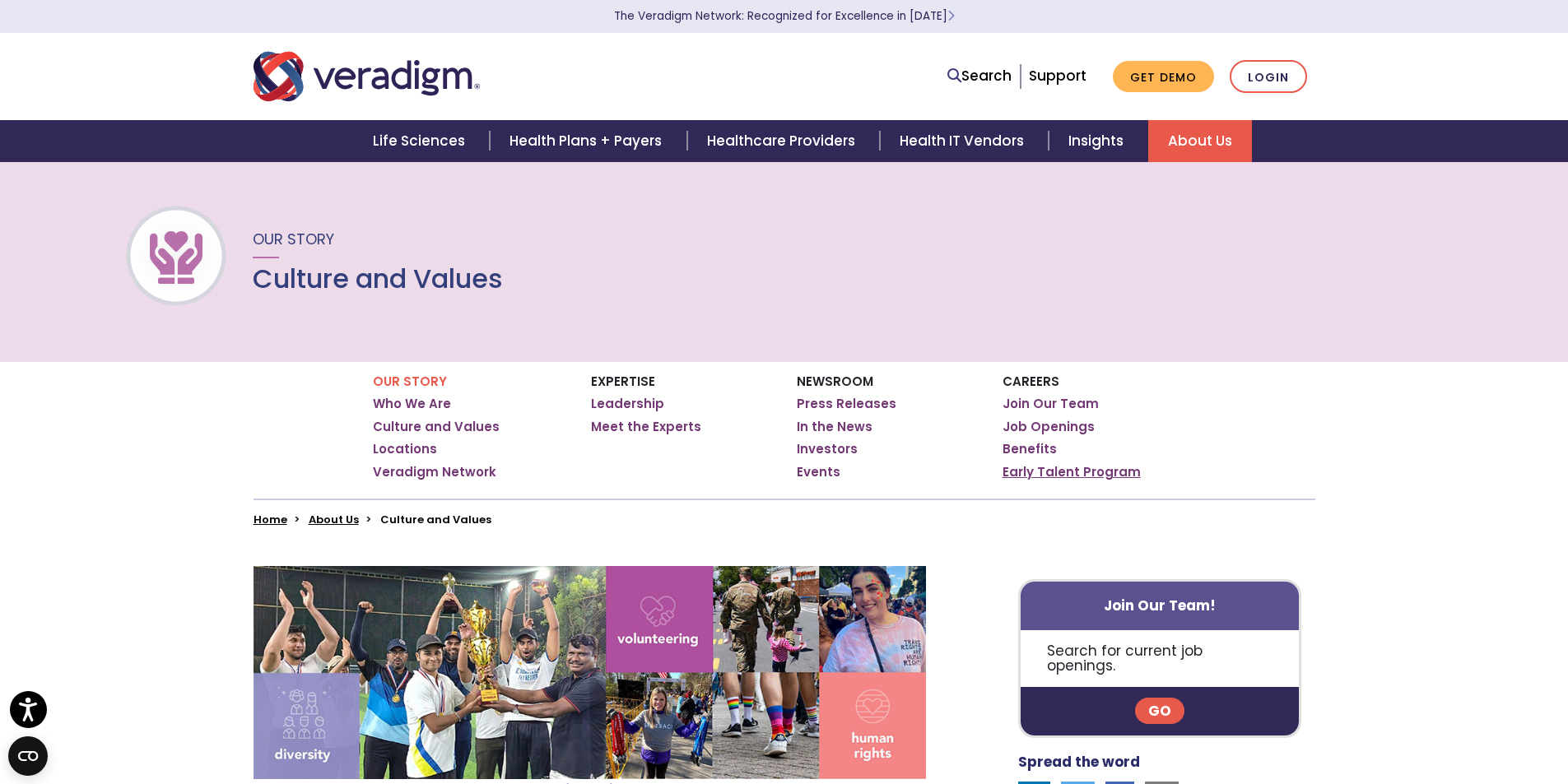
click at [1106, 469] on link "Early Talent Program" at bounding box center [1072, 471] width 139 height 16
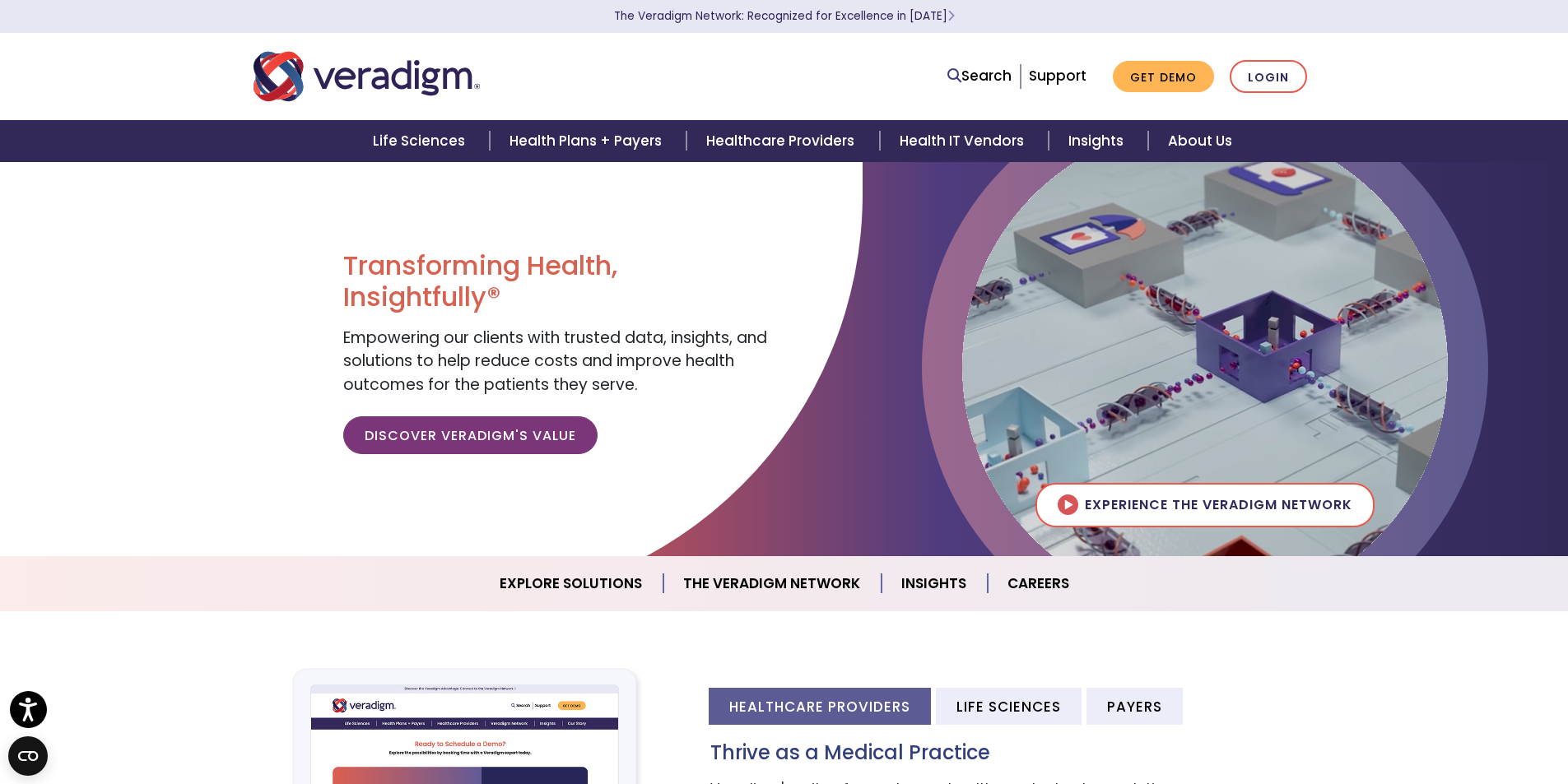
drag, startPoint x: 1576, startPoint y: 214, endPoint x: 1539, endPoint y: 95, distance: 124.6
click at [1545, 100] on html "Press Alt+1 for screen-reader mode, Alt+0 to cancel Accessibility Screen-Reader…" at bounding box center [784, 392] width 1568 height 784
click at [739, 580] on link "The Veradigm Network" at bounding box center [773, 584] width 218 height 42
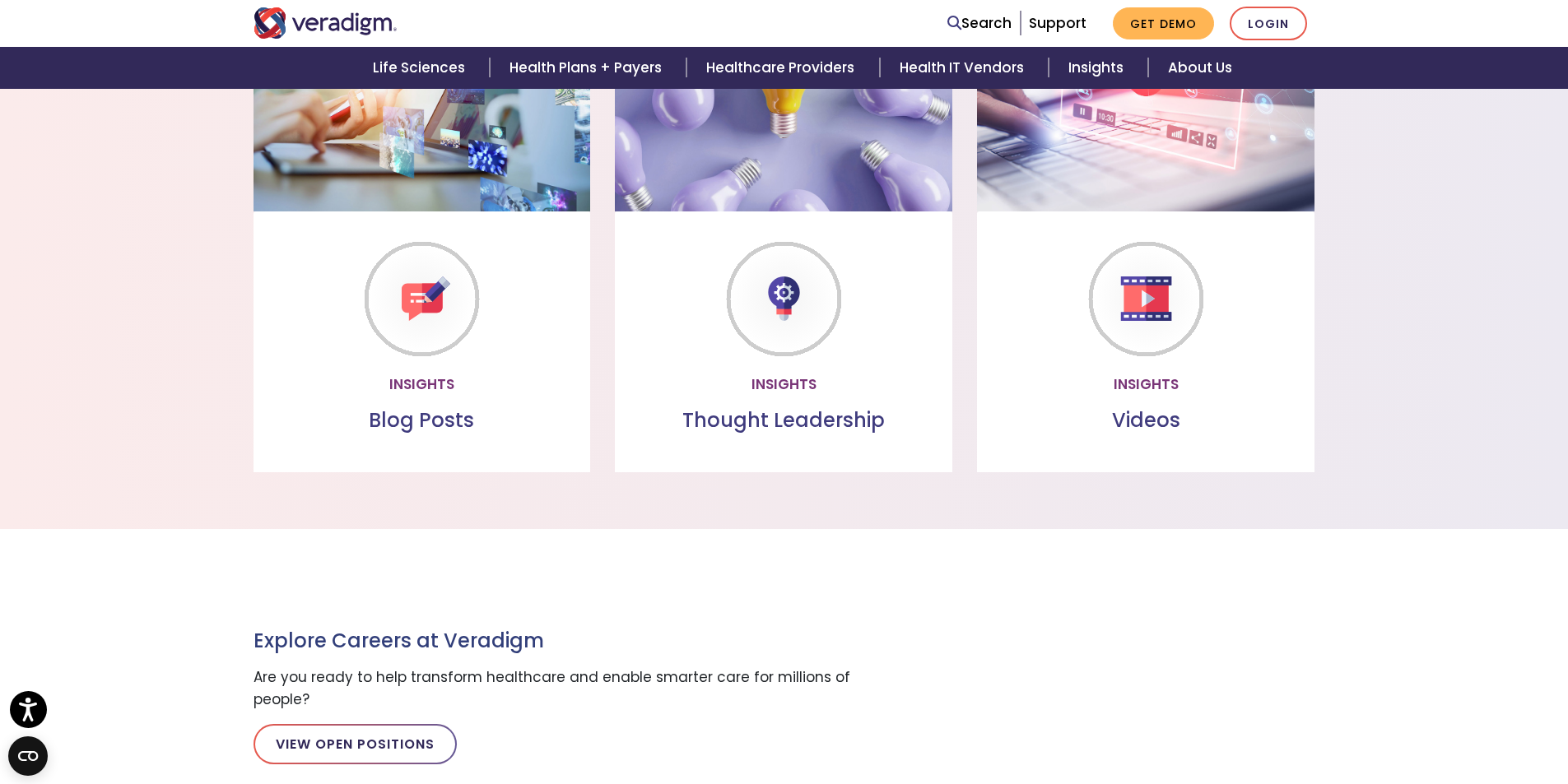
scroll to position [1441, 0]
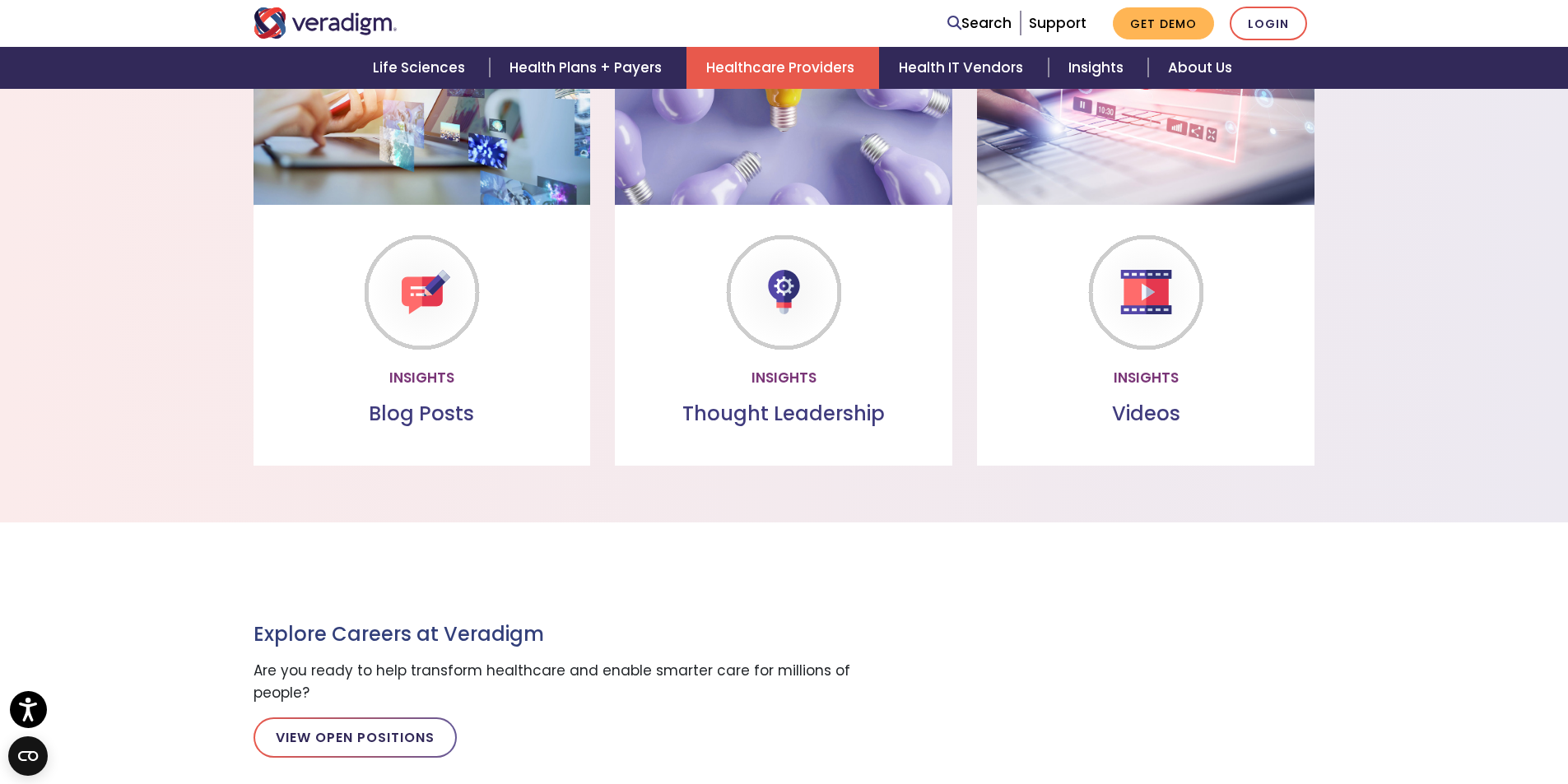
click at [754, 64] on link "Healthcare Providers" at bounding box center [783, 67] width 193 height 42
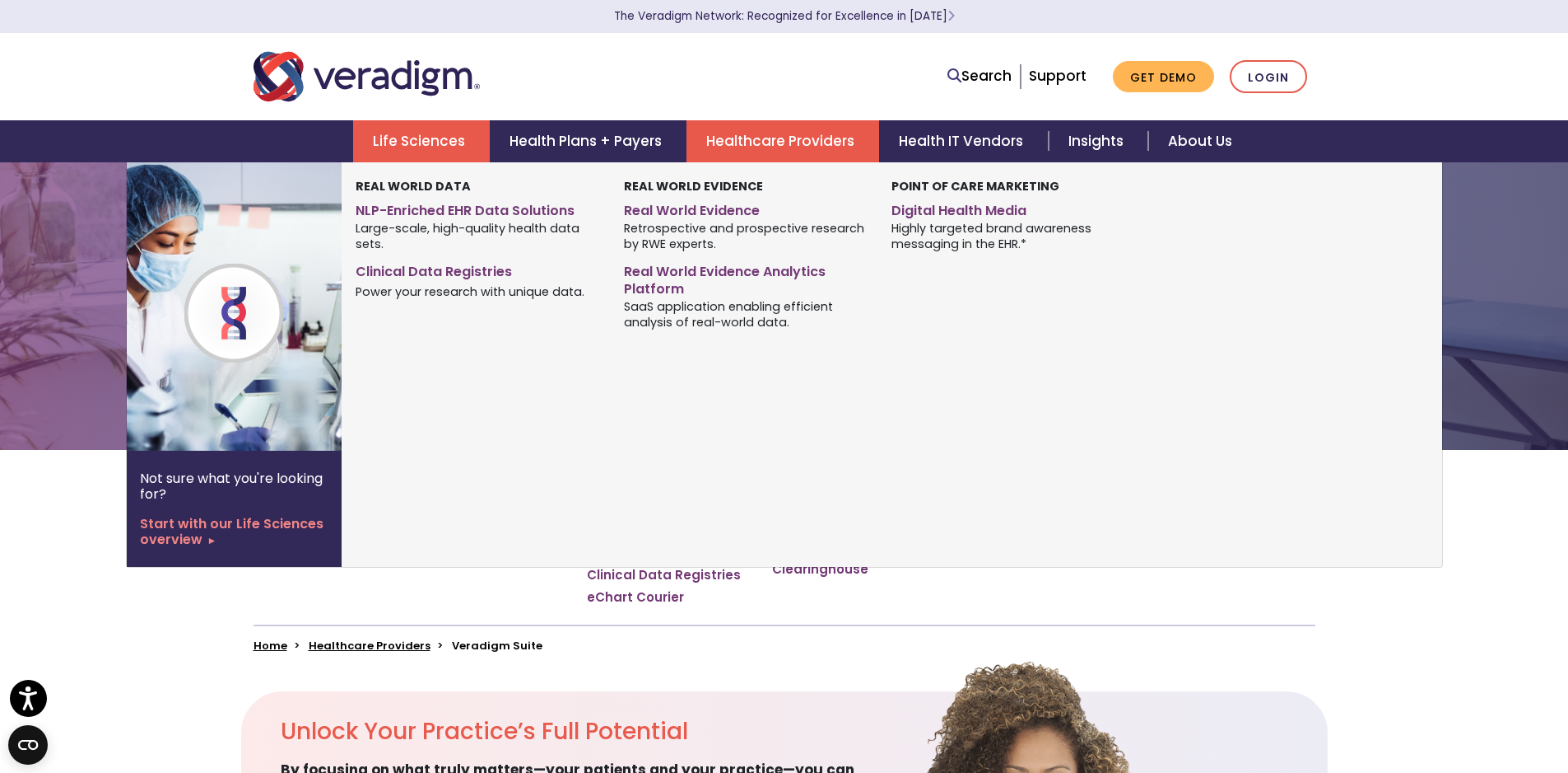
click at [450, 140] on link "Life Sciences" at bounding box center [422, 140] width 137 height 42
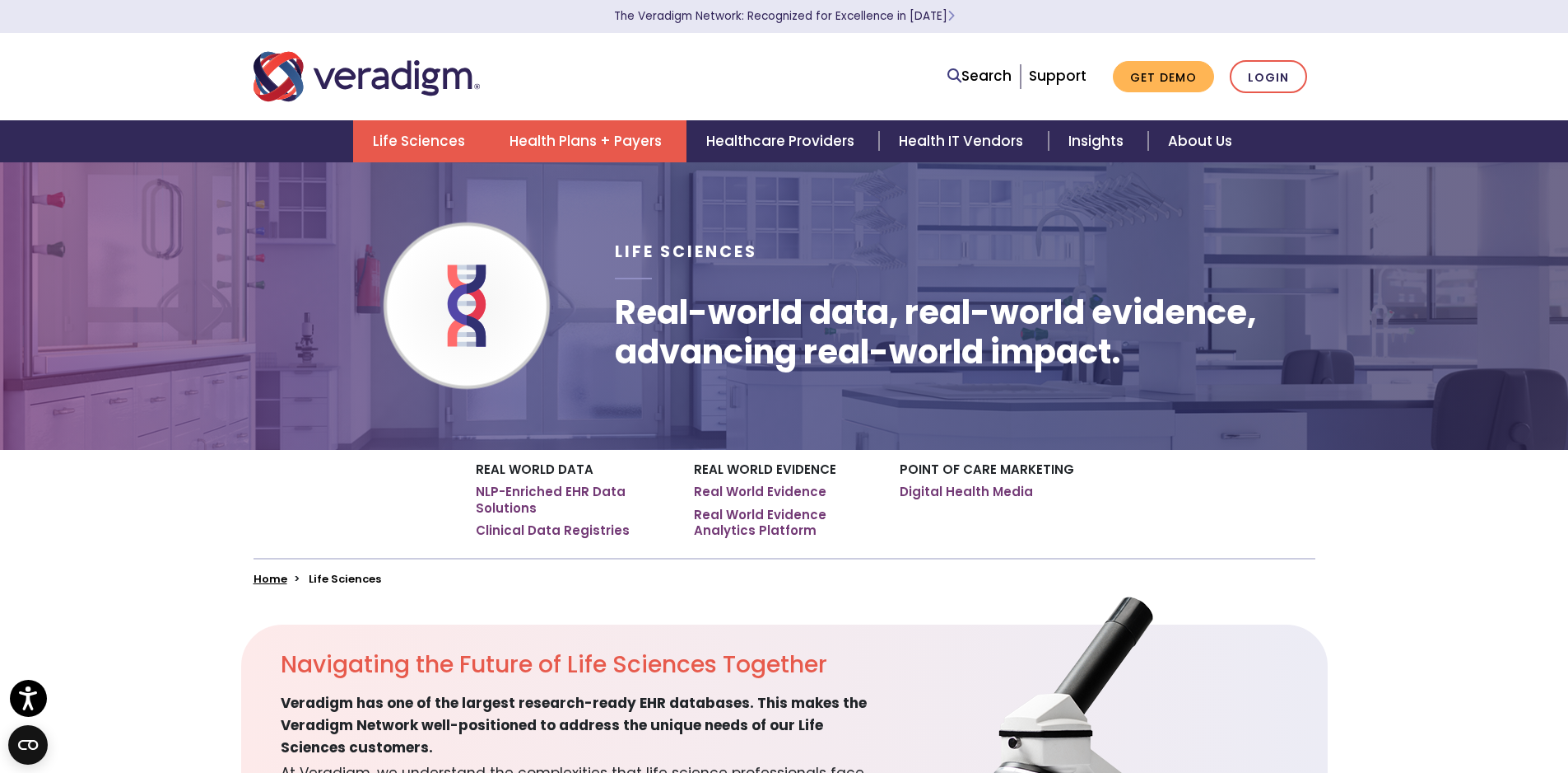
click at [617, 137] on link "Health Plans + Payers" at bounding box center [588, 140] width 197 height 42
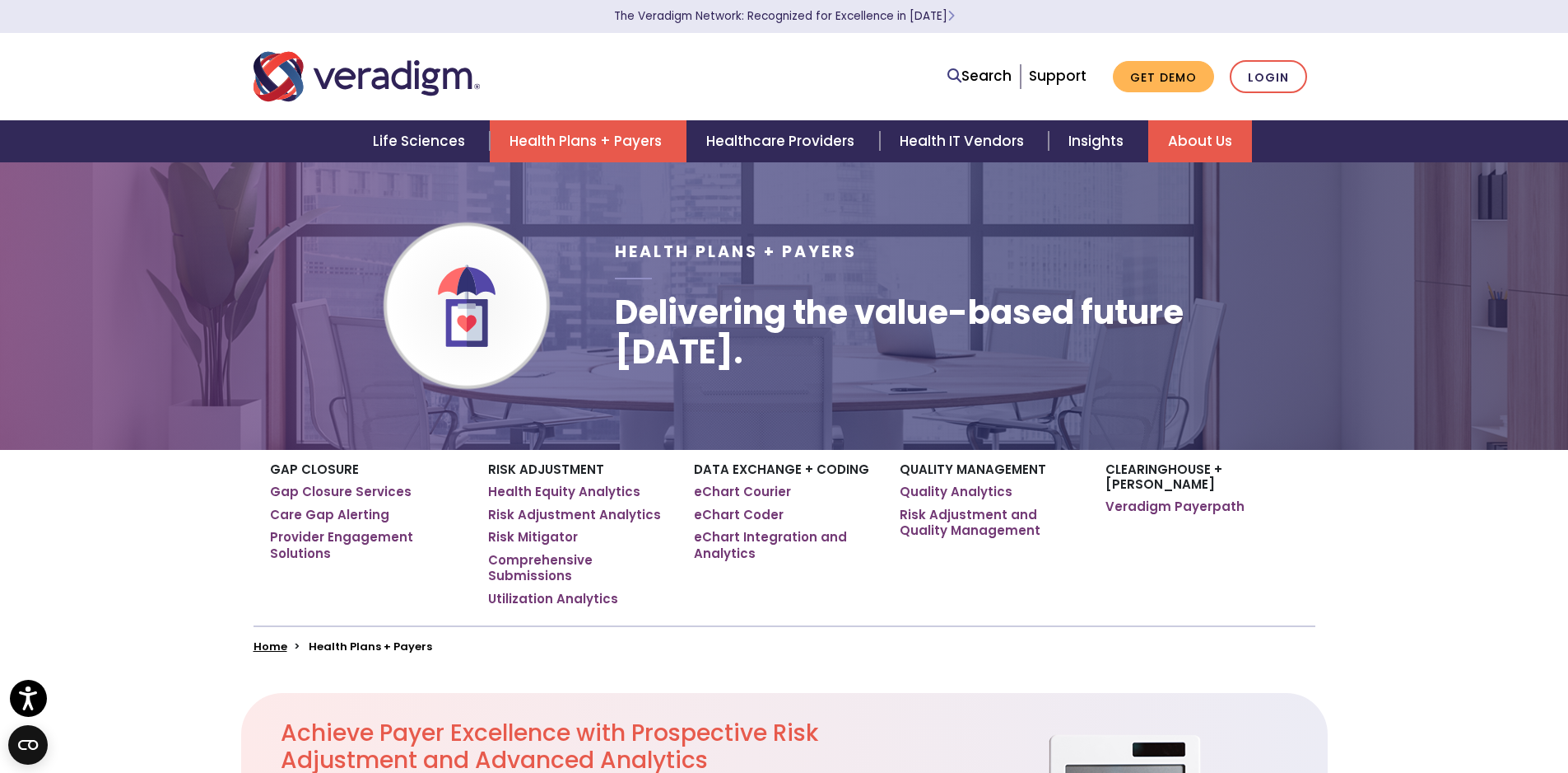
click at [1169, 145] on link "About Us" at bounding box center [1200, 140] width 104 height 42
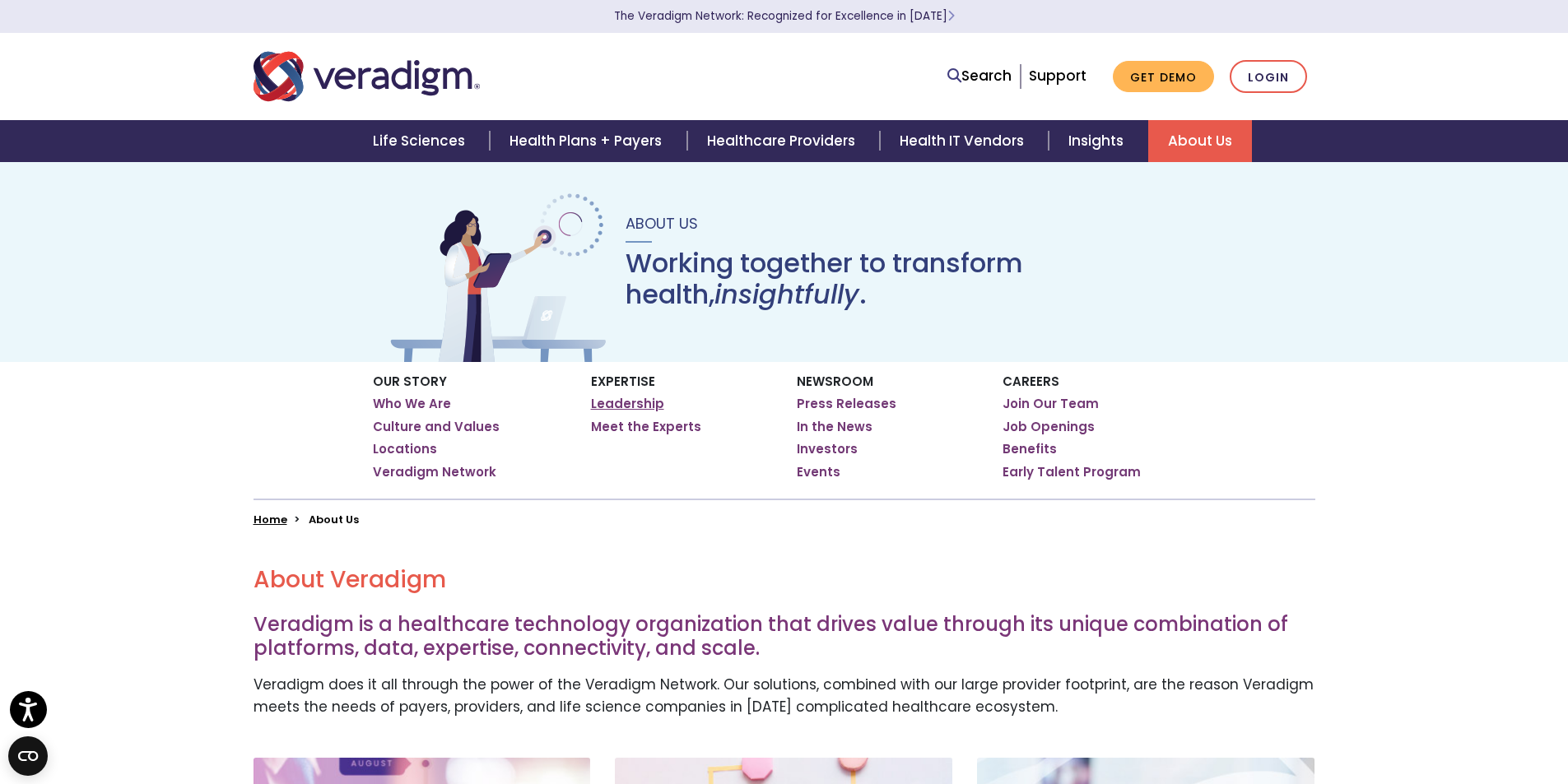
click at [631, 400] on link "Leadership" at bounding box center [628, 403] width 73 height 16
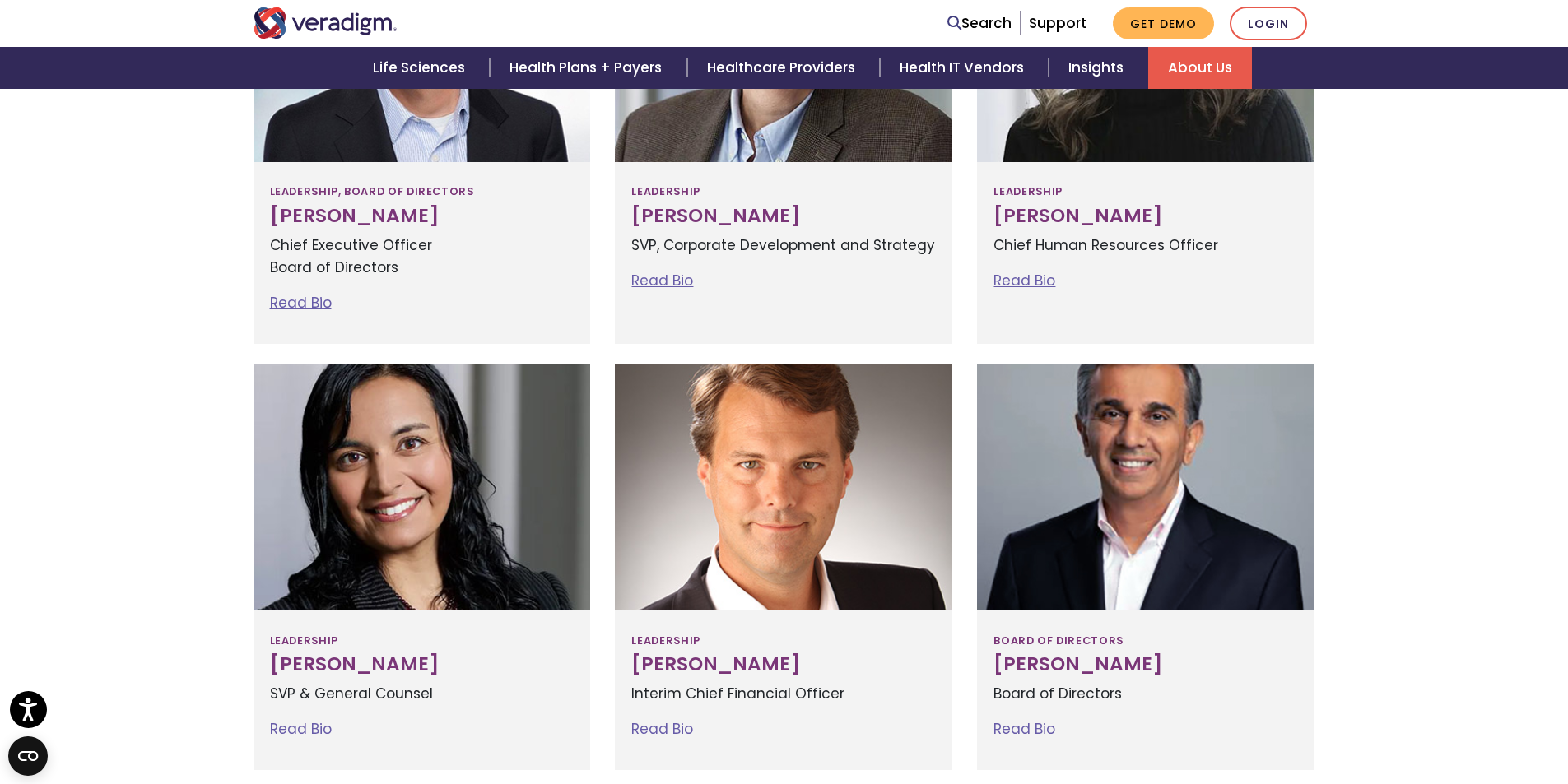
scroll to position [764, 0]
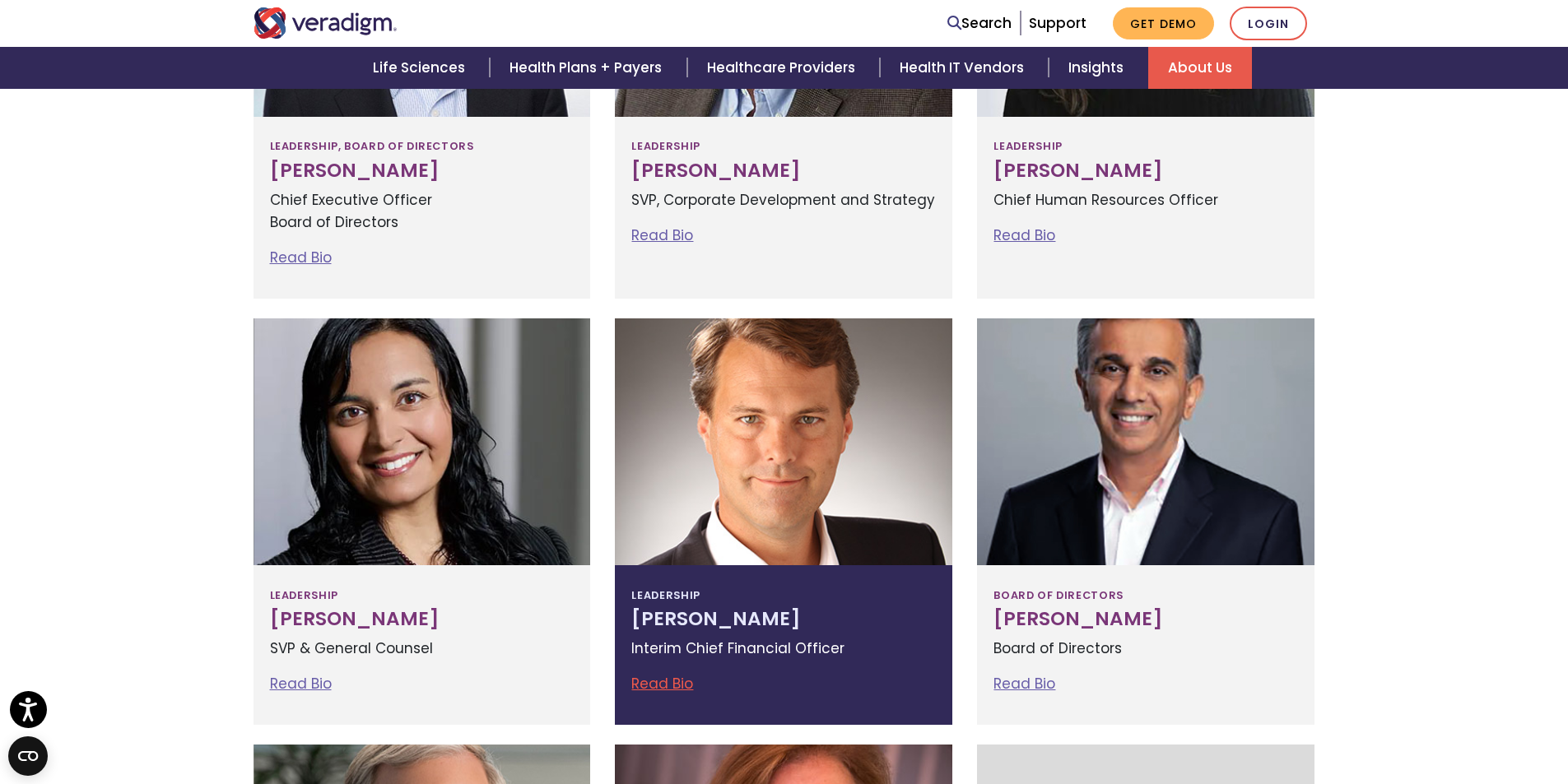
click at [670, 684] on link "Read Bio" at bounding box center [662, 683] width 62 height 20
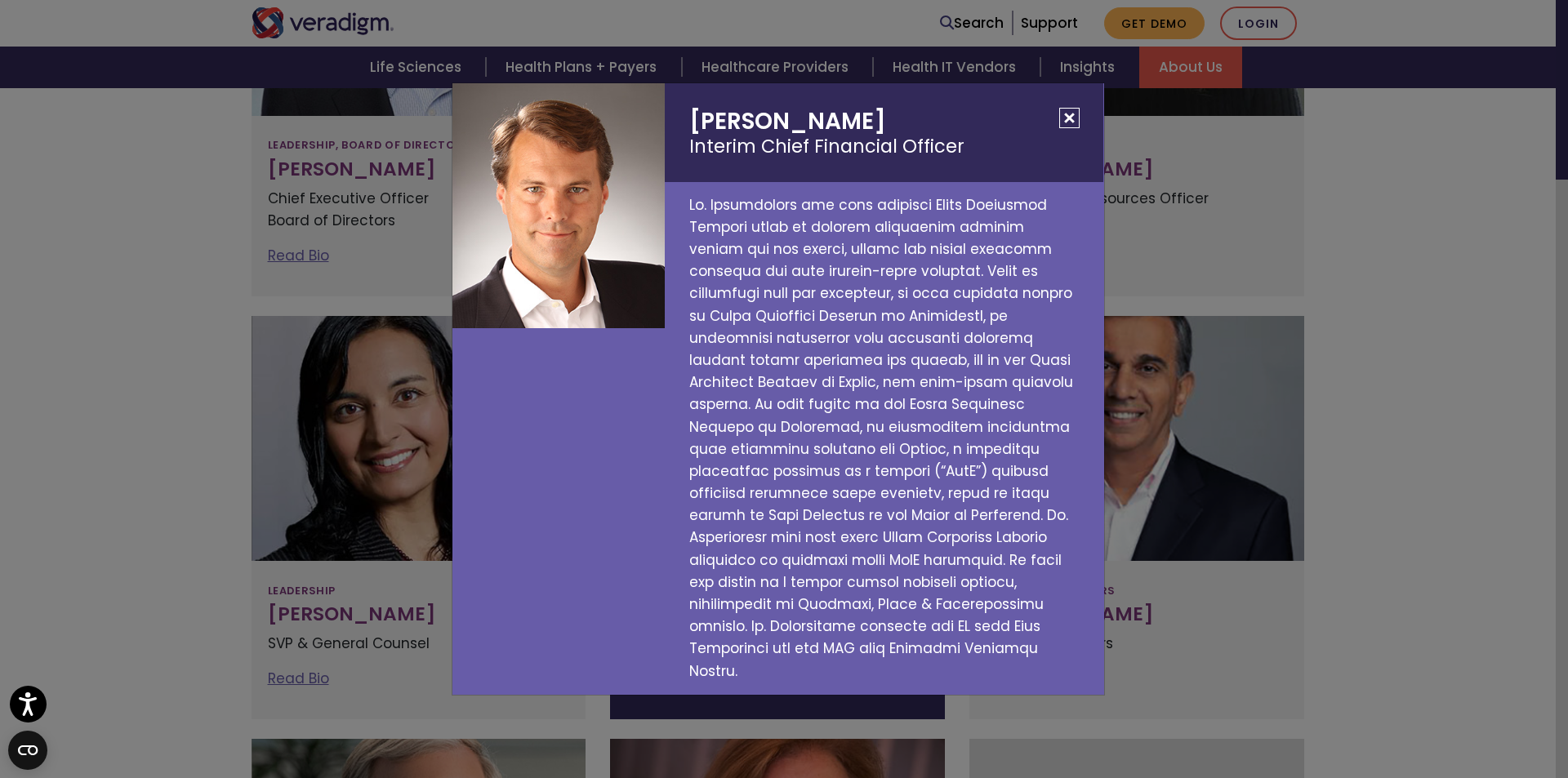
click at [1066, 128] on button "Close" at bounding box center [1069, 118] width 20 height 20
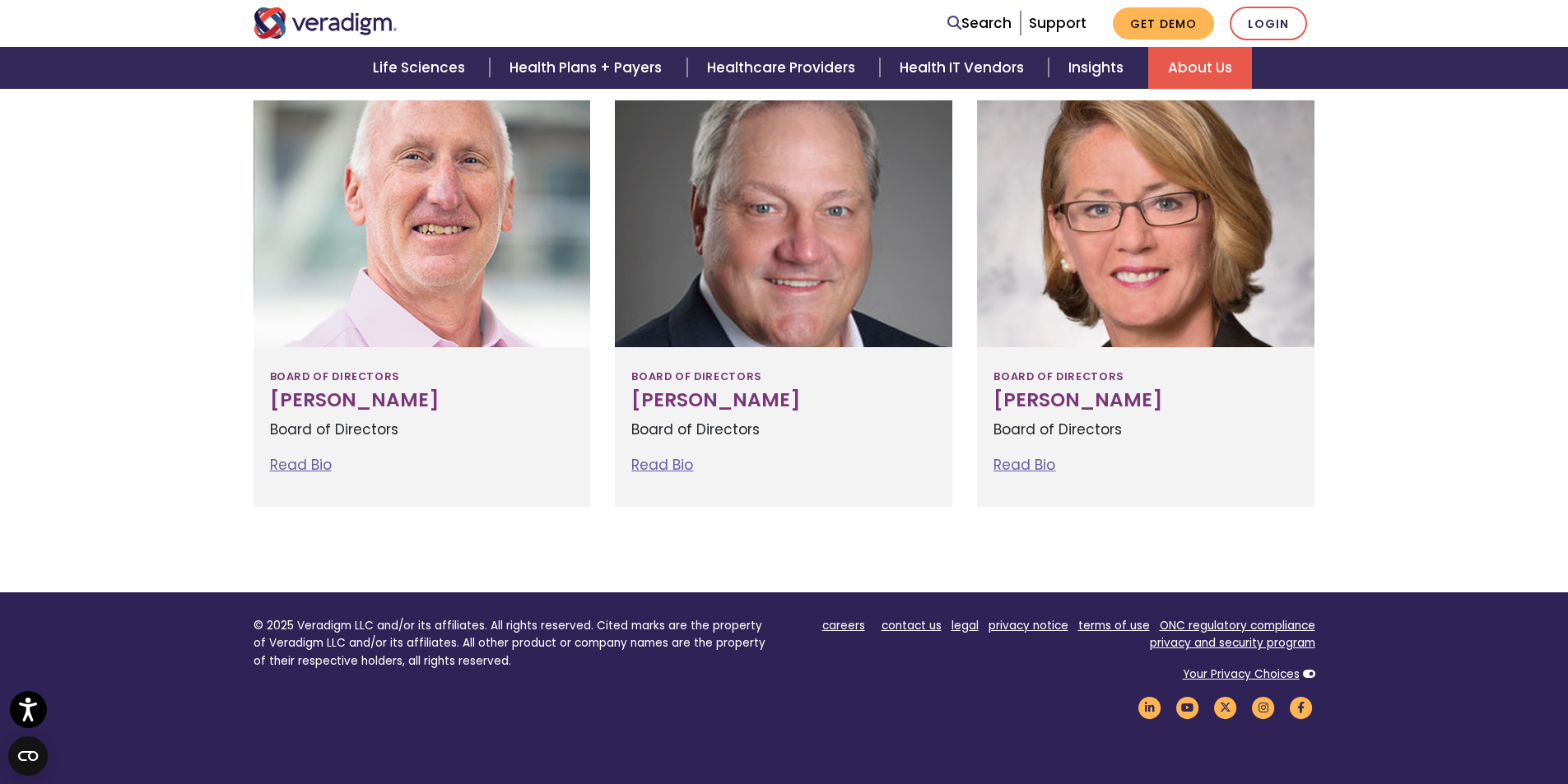
scroll to position [1838, 0]
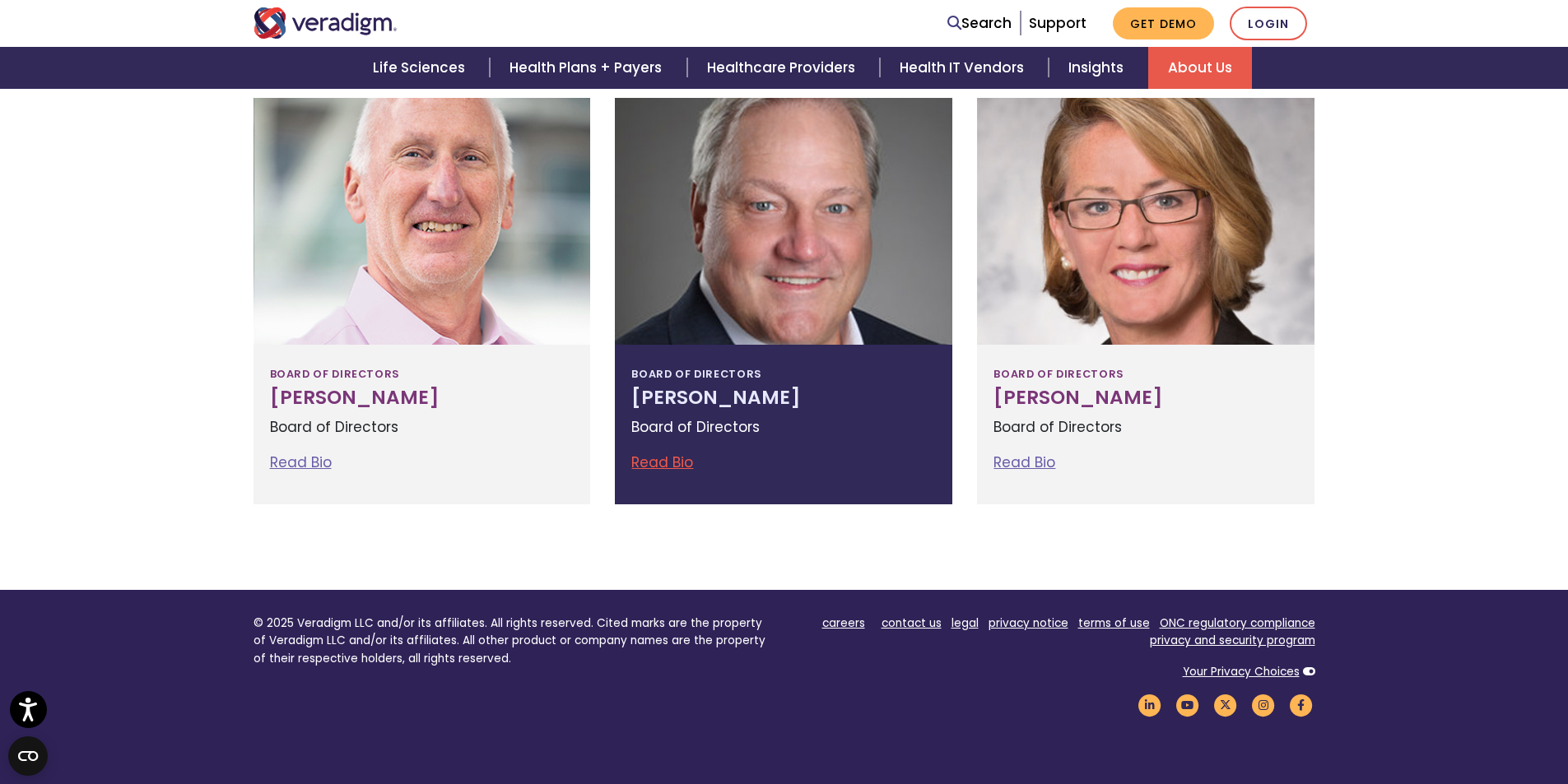
click at [648, 462] on link "Read Bio" at bounding box center [662, 462] width 62 height 20
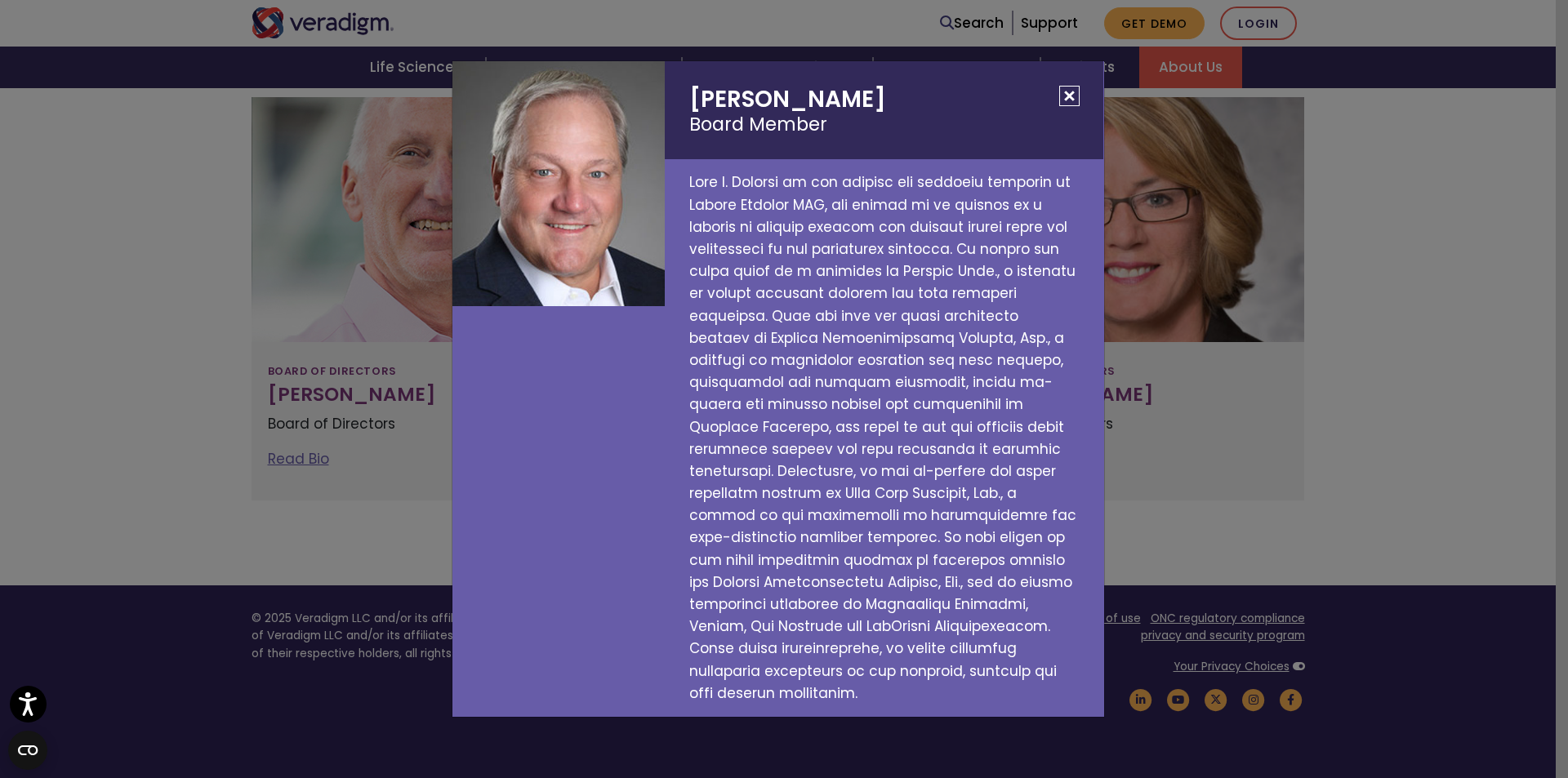
click at [1075, 106] on button "Close" at bounding box center [1069, 96] width 20 height 20
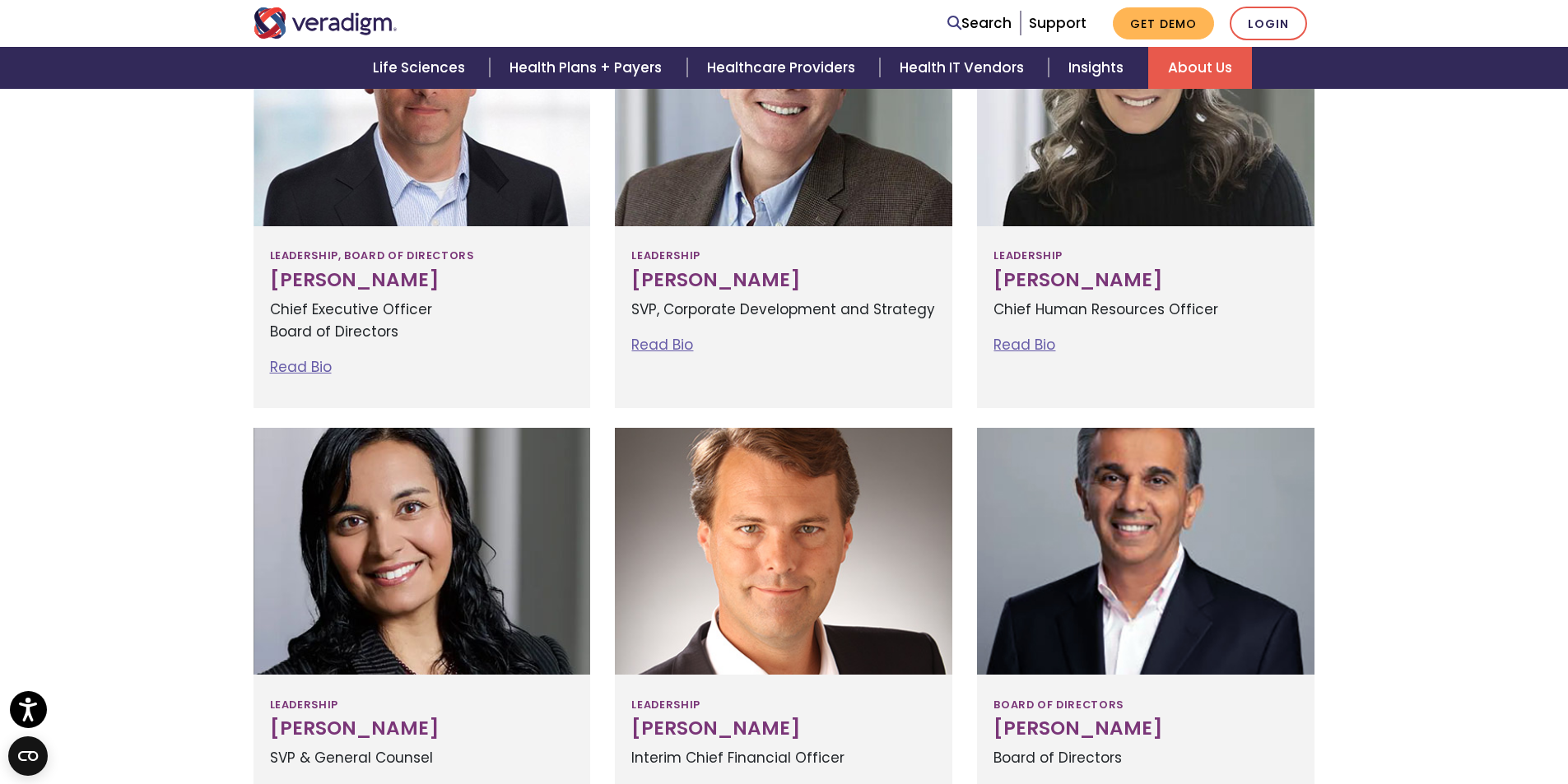
scroll to position [449, 0]
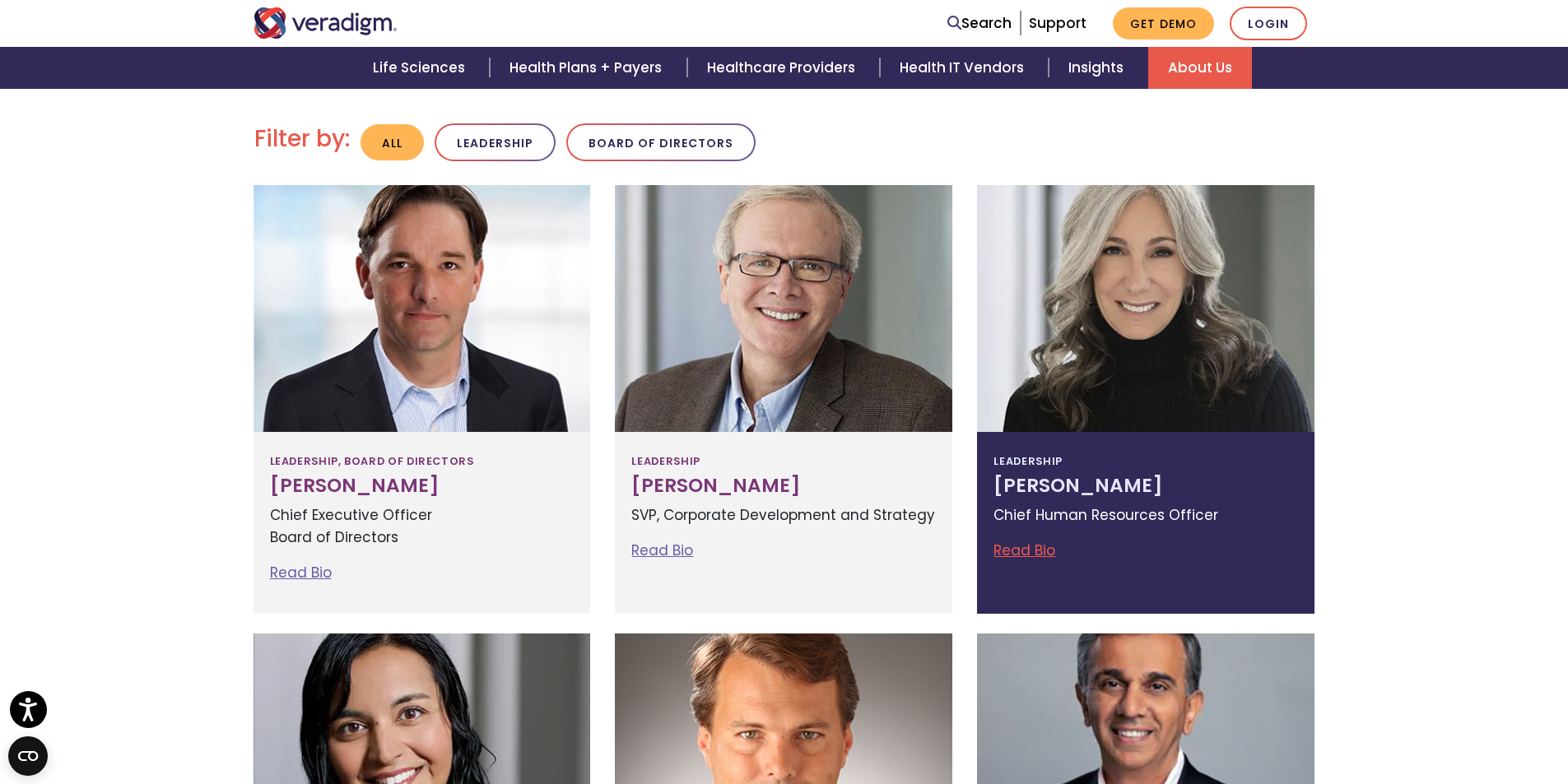
click at [1042, 546] on link "Read Bio" at bounding box center [1024, 550] width 62 height 20
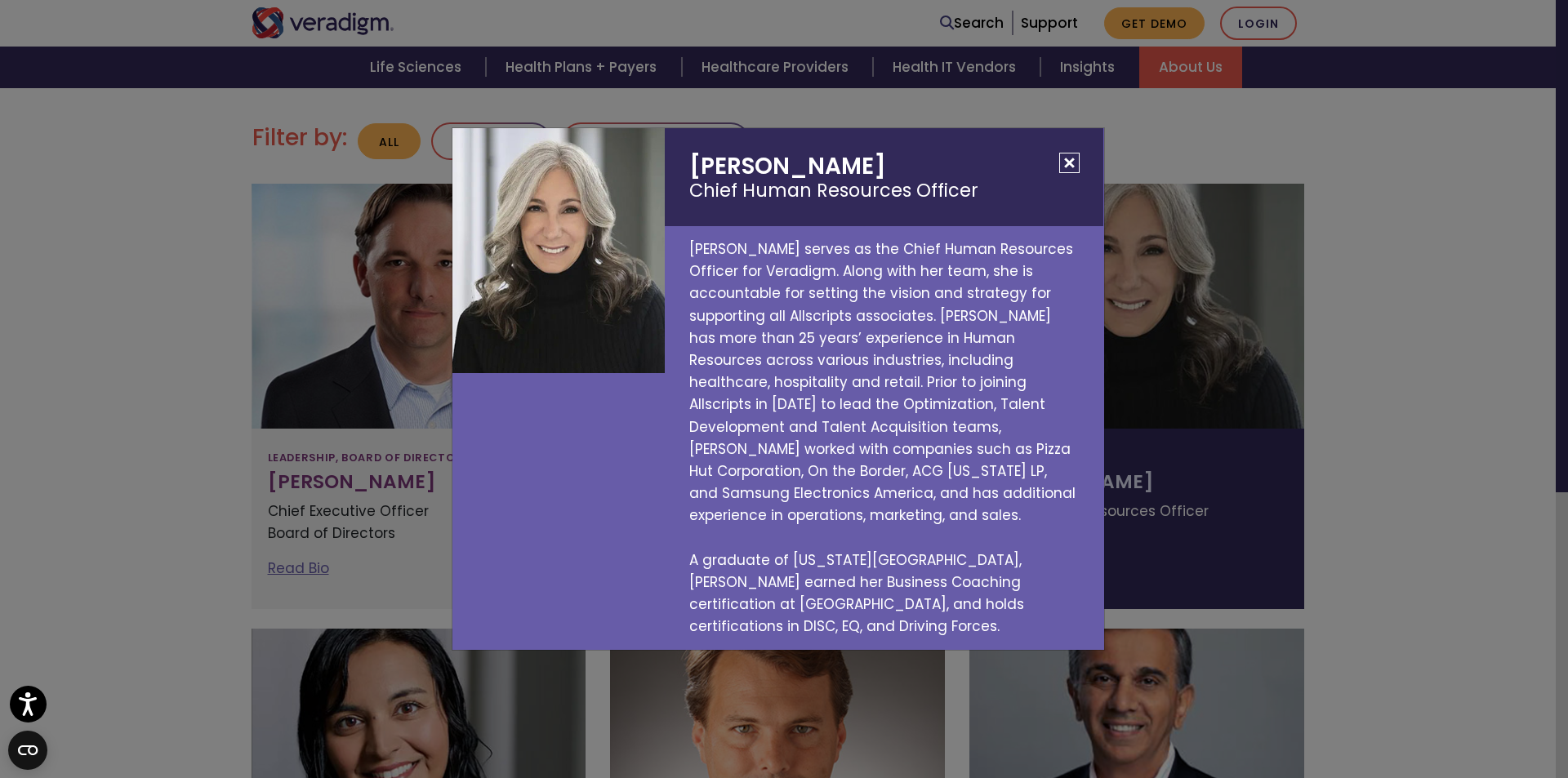
click at [1072, 173] on button "Close" at bounding box center [1069, 163] width 20 height 20
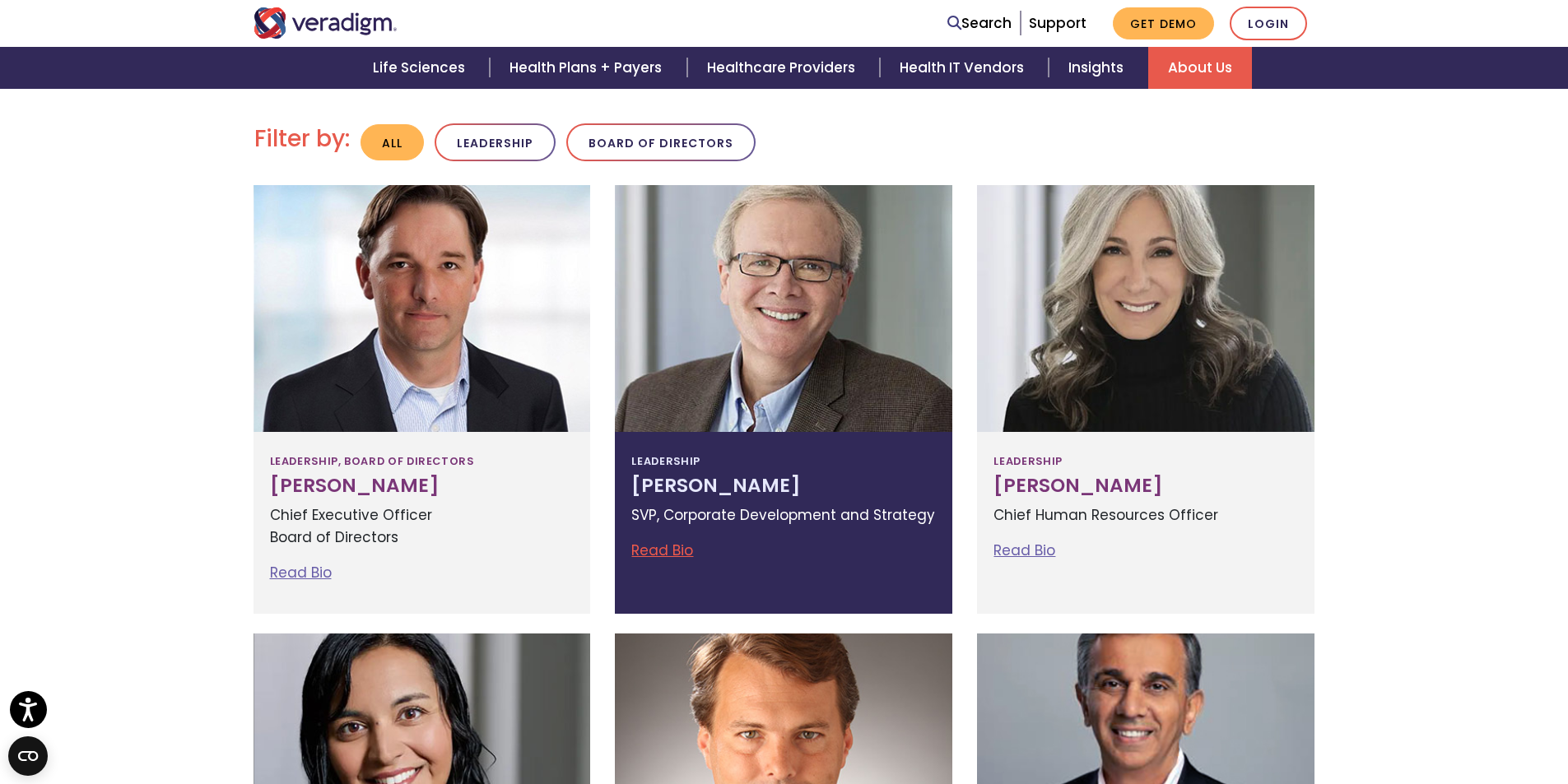
click at [663, 556] on link "Read Bio" at bounding box center [662, 550] width 62 height 20
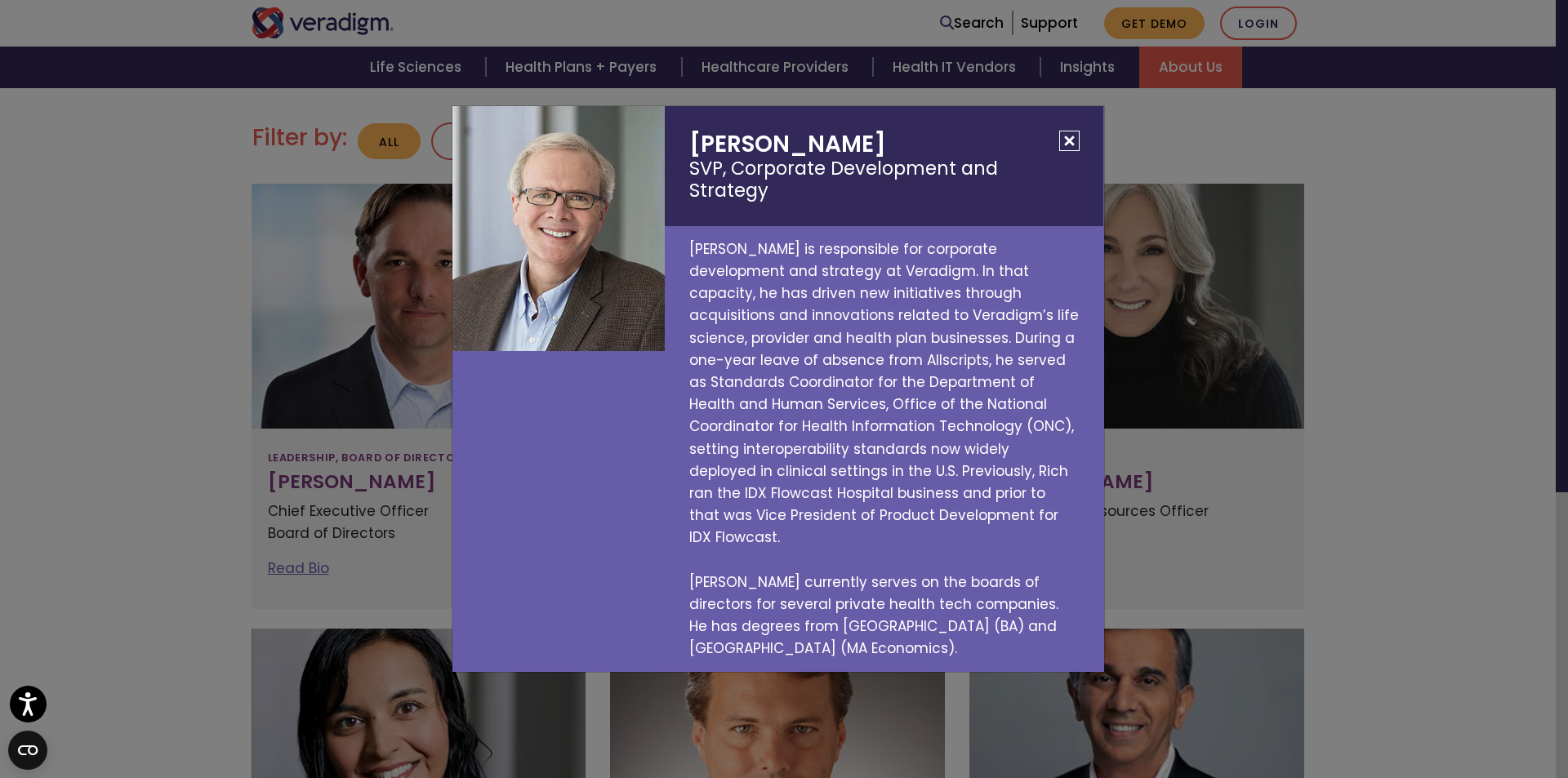
click at [1072, 151] on button "Close" at bounding box center [1069, 141] width 20 height 20
